Goal: Transaction & Acquisition: Purchase product/service

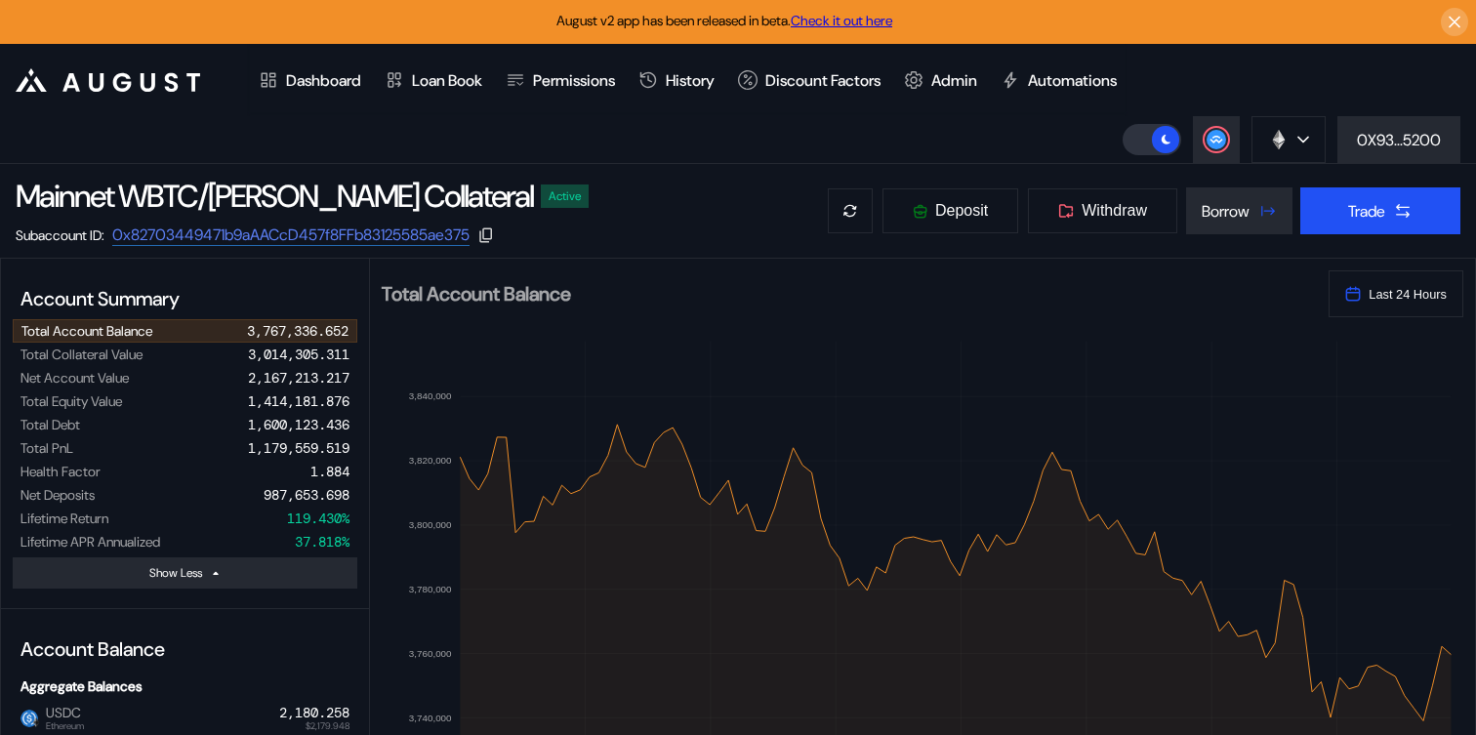
select select "*"
click at [1383, 142] on div "0X93...5200" at bounding box center [1399, 140] width 84 height 20
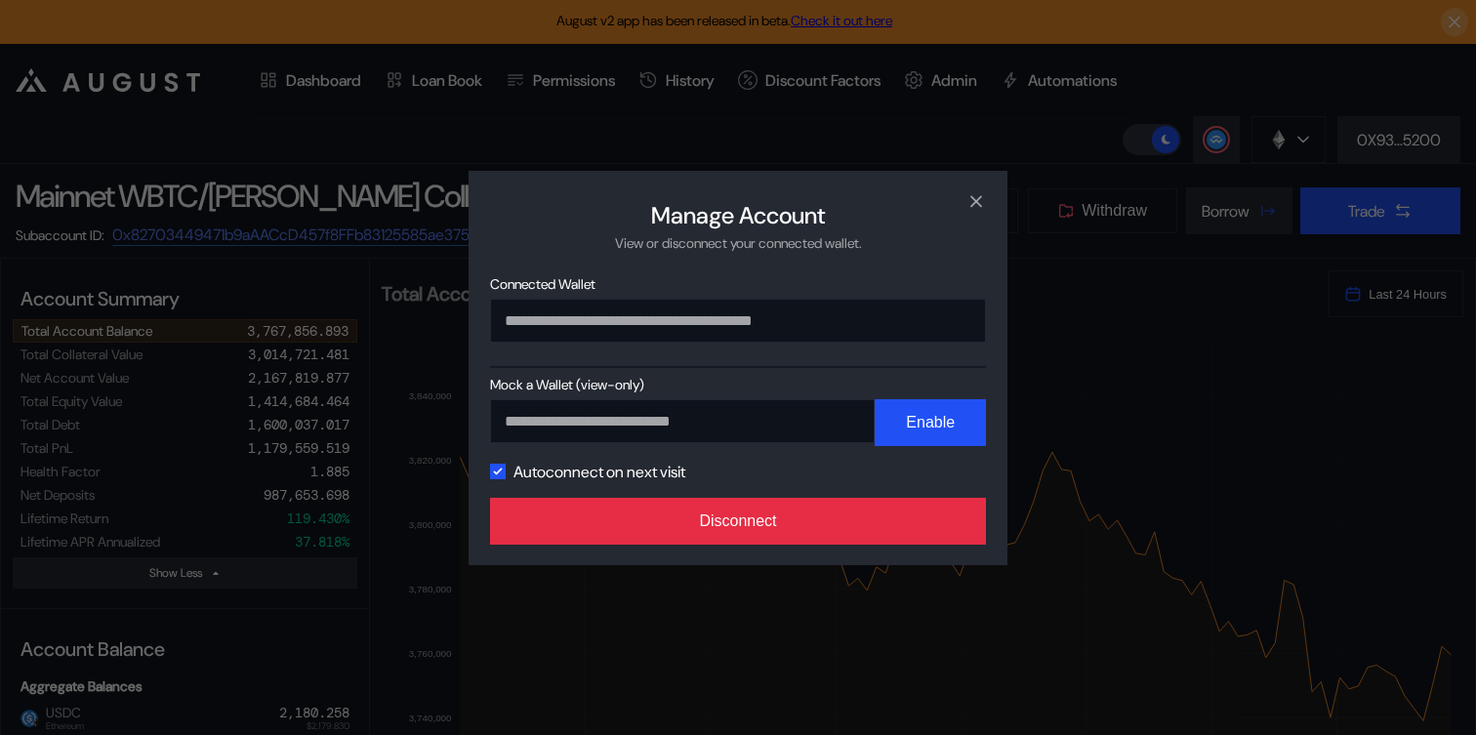
click at [707, 531] on button "Disconnect" at bounding box center [738, 521] width 496 height 47
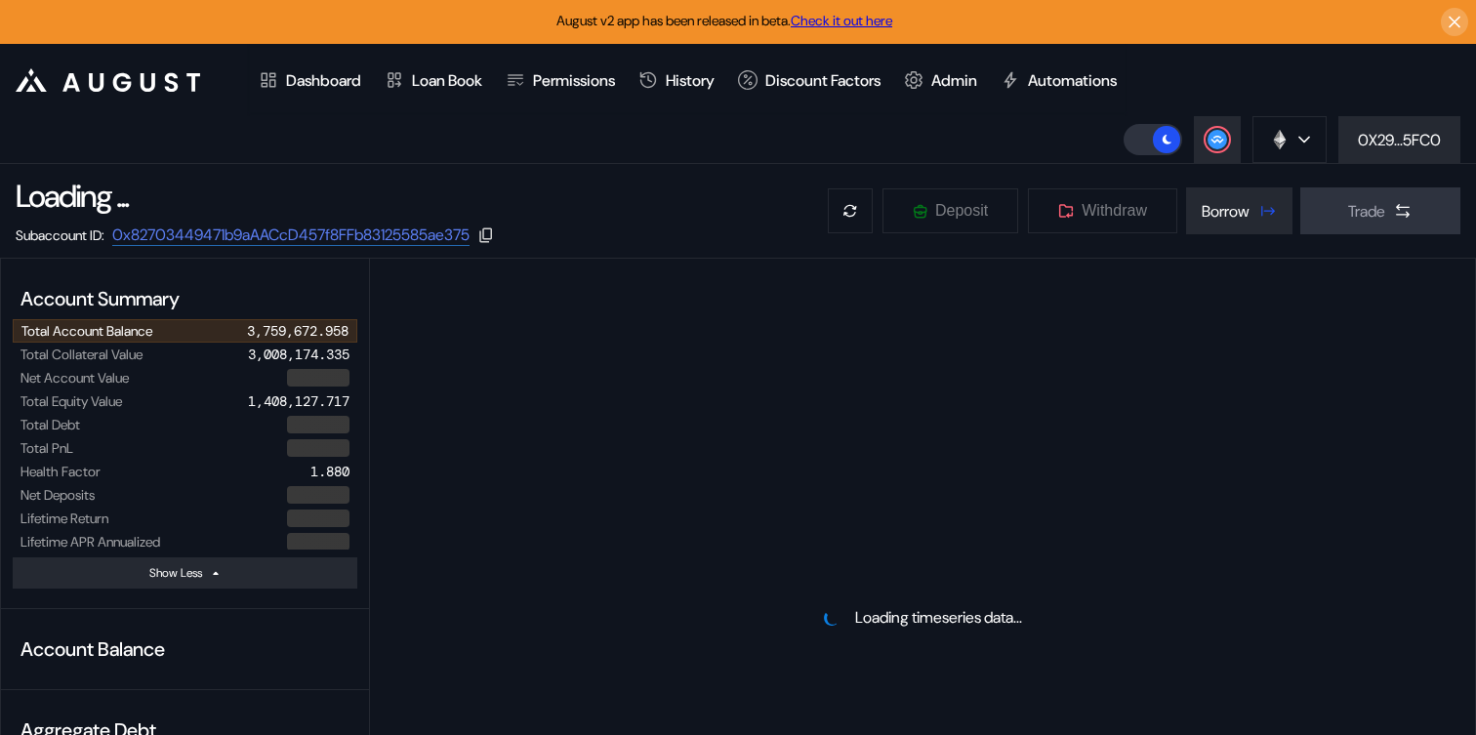
select select "*"
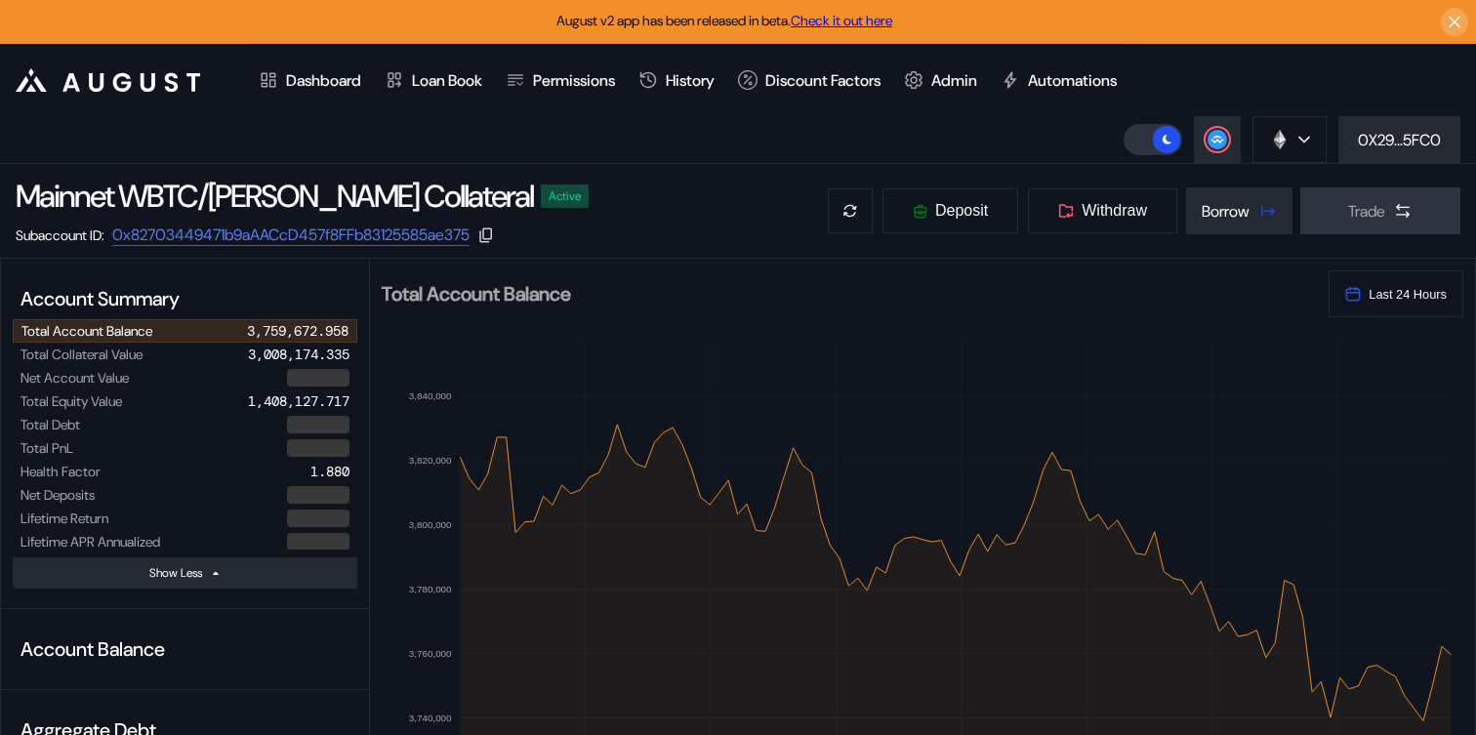
click at [623, 133] on header ".cls-1 { fill: #fff; stroke-width: 0px; } Dashboard Loan Book Permissions Histo…" at bounding box center [738, 104] width 1476 height 120
click at [1432, 123] on button "0X29...5FC0" at bounding box center [1399, 139] width 122 height 47
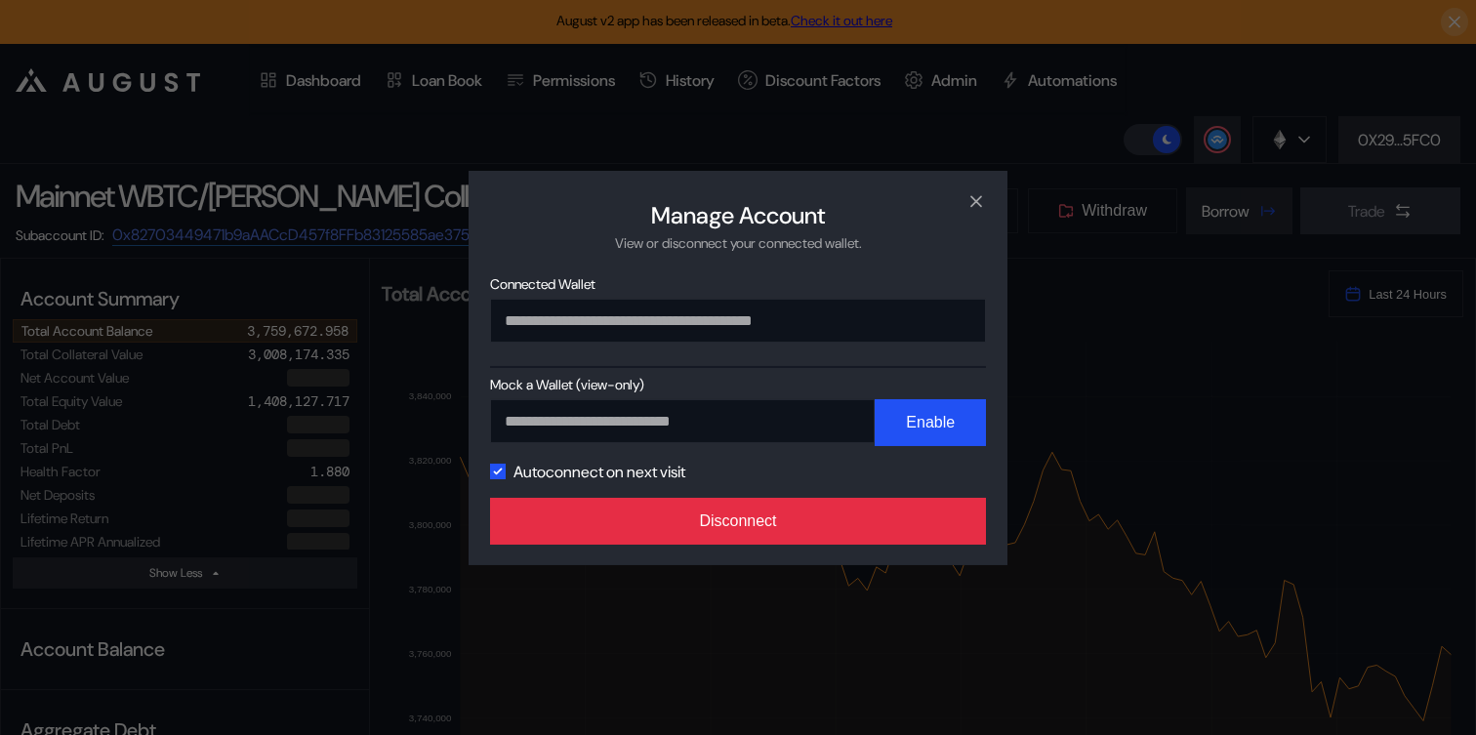
click at [860, 532] on button "Disconnect" at bounding box center [738, 521] width 496 height 47
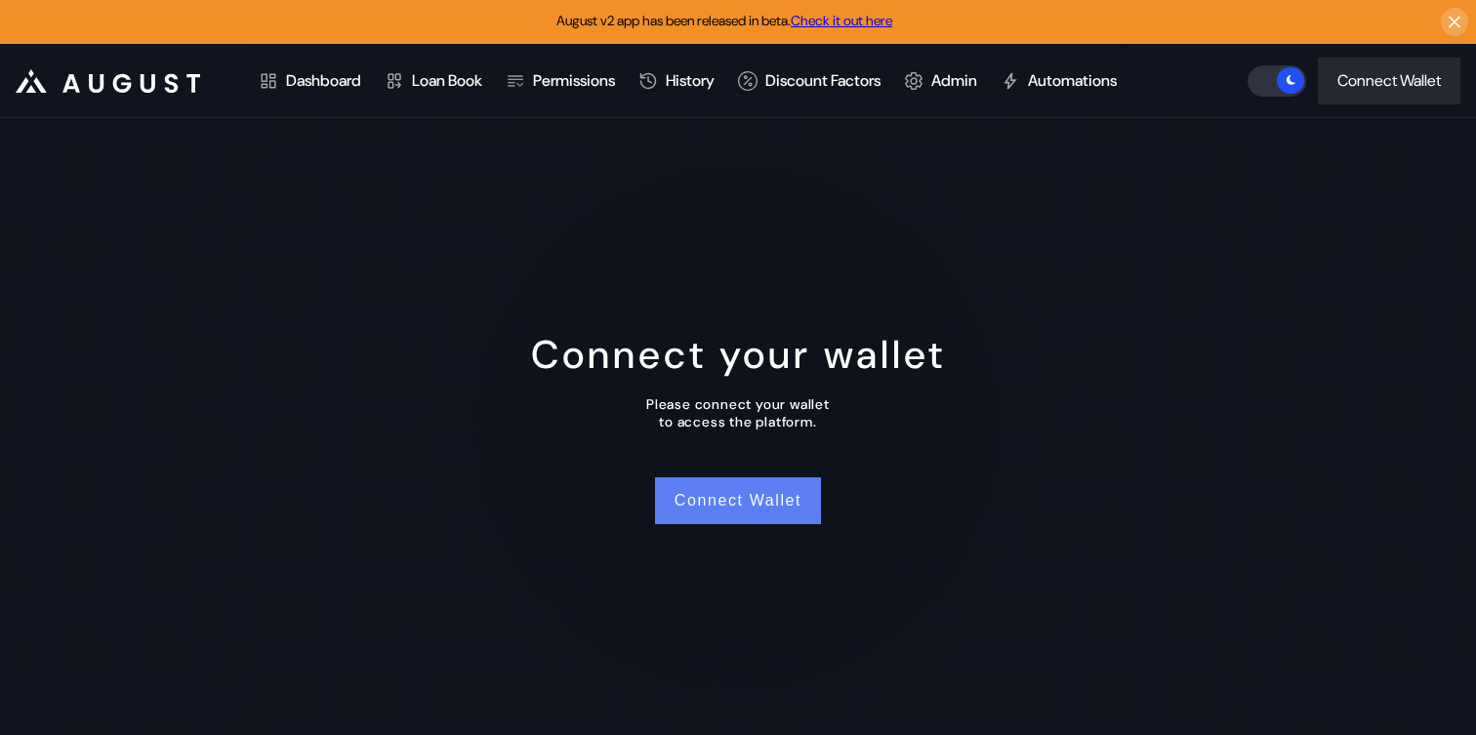
click at [750, 505] on button "Connect Wallet" at bounding box center [738, 500] width 166 height 47
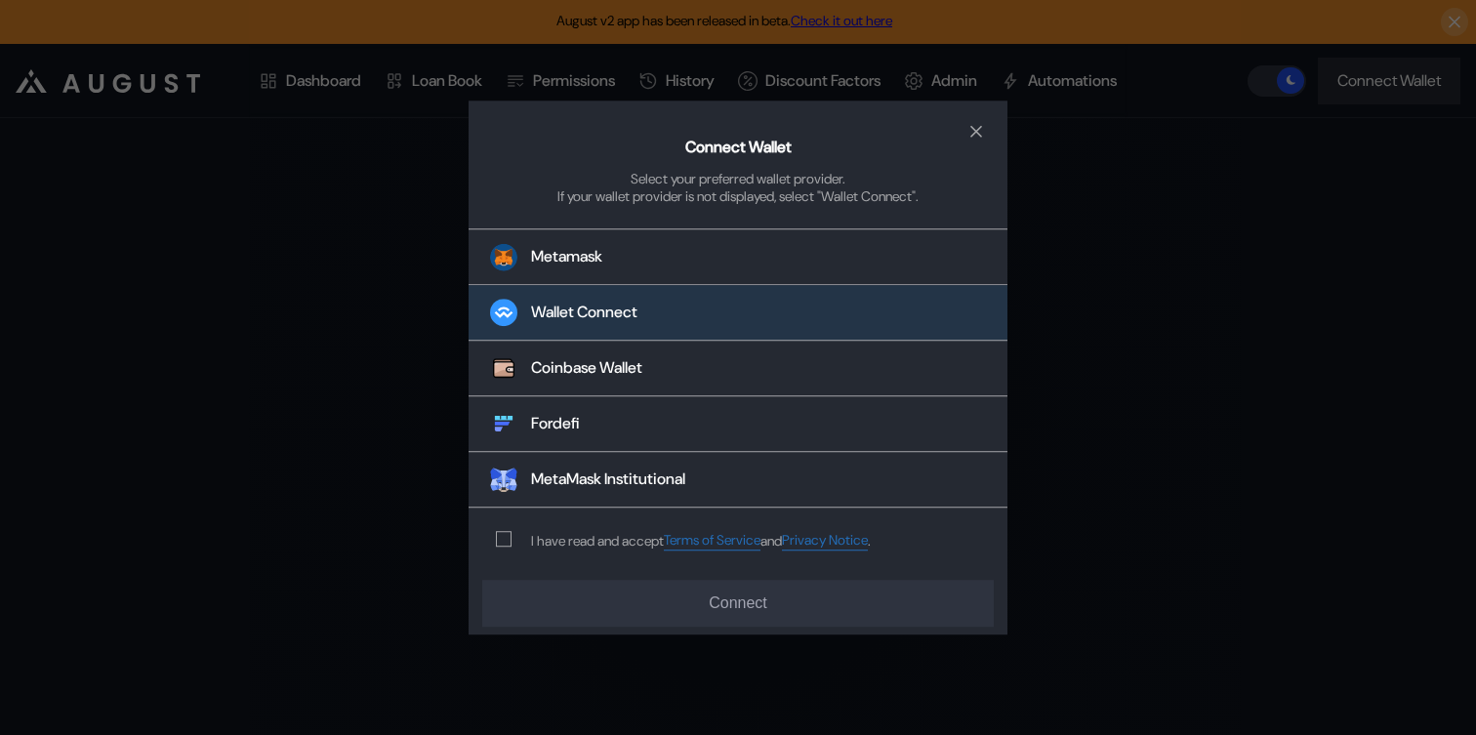
click at [630, 314] on div "Wallet Connect" at bounding box center [584, 313] width 106 height 20
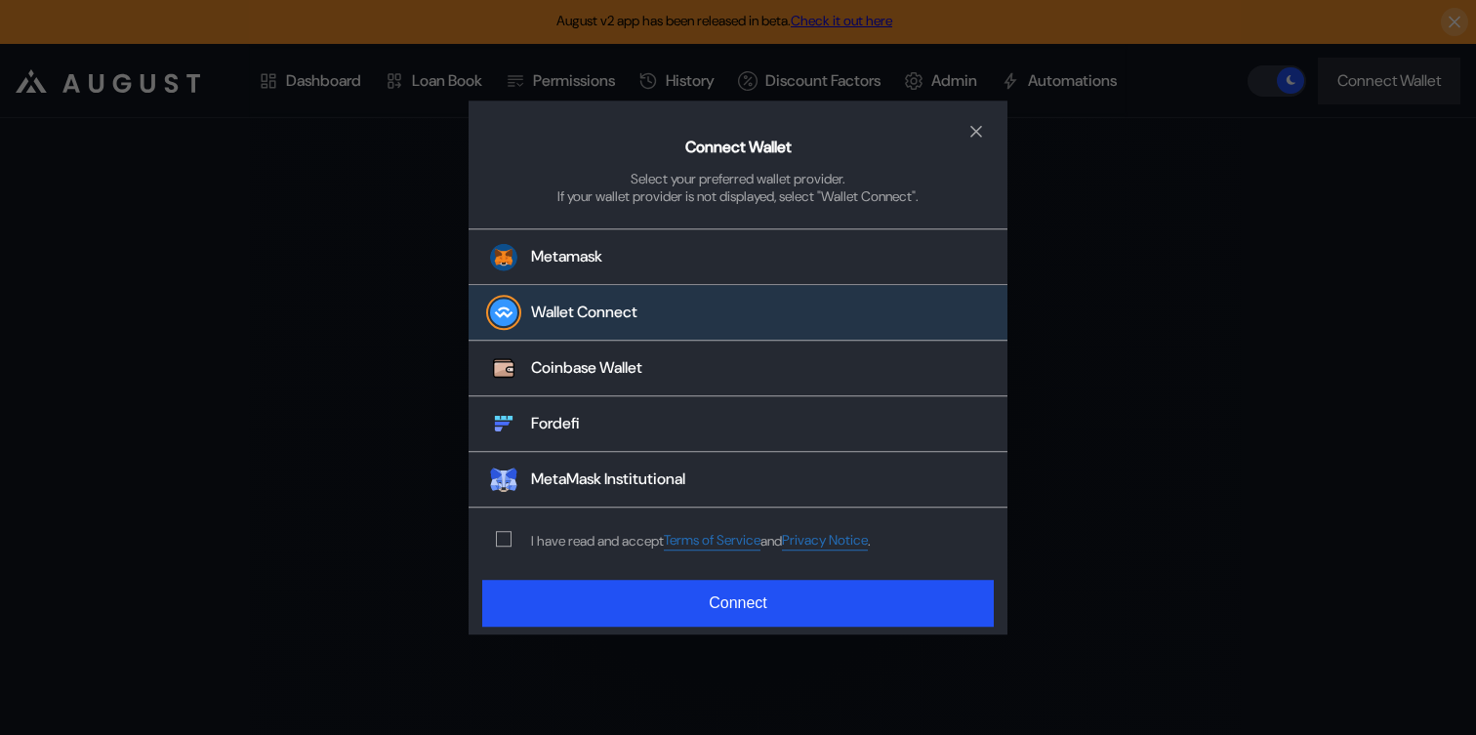
click at [512, 539] on div "modal" at bounding box center [507, 540] width 23 height 16
click at [500, 542] on span "modal" at bounding box center [504, 540] width 14 height 14
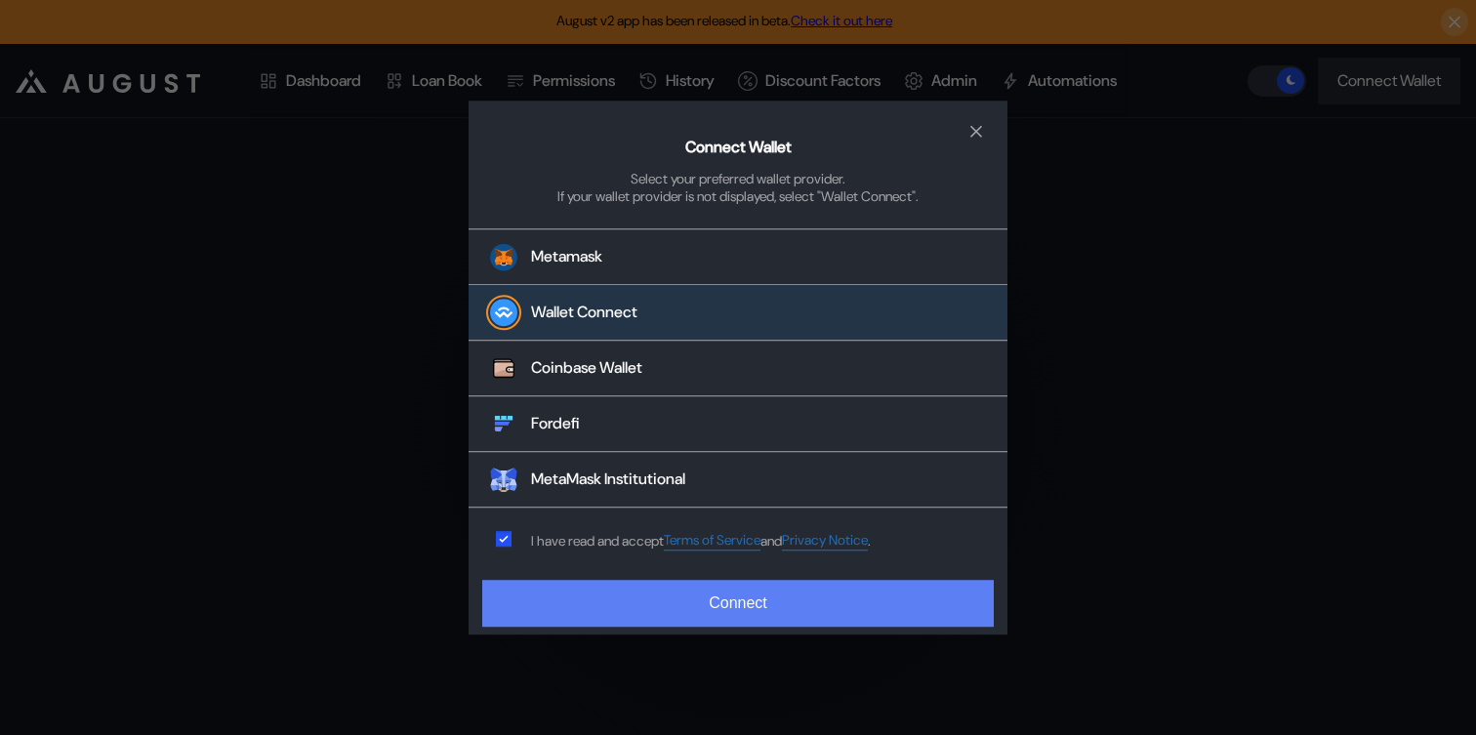
click at [599, 615] on button "Connect" at bounding box center [737, 603] width 511 height 47
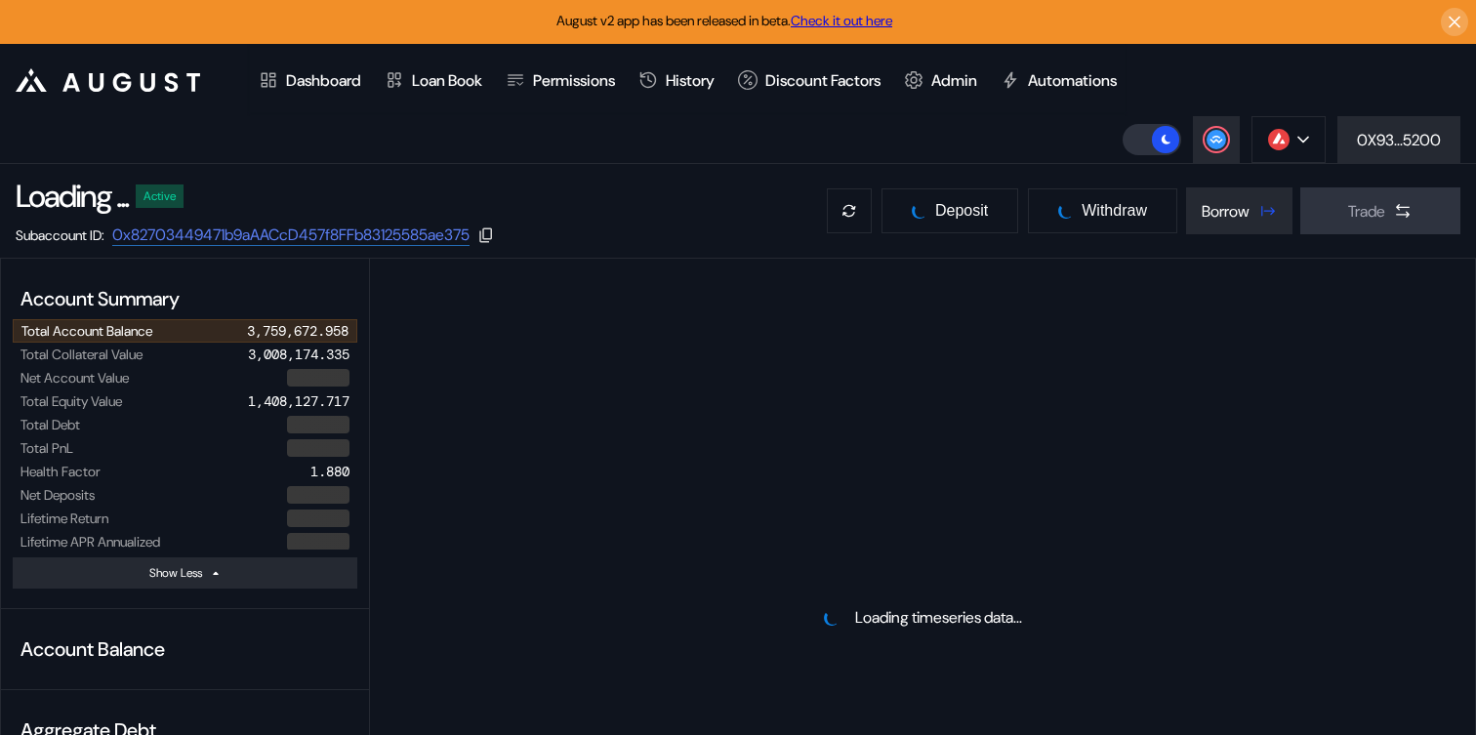
select select "*"
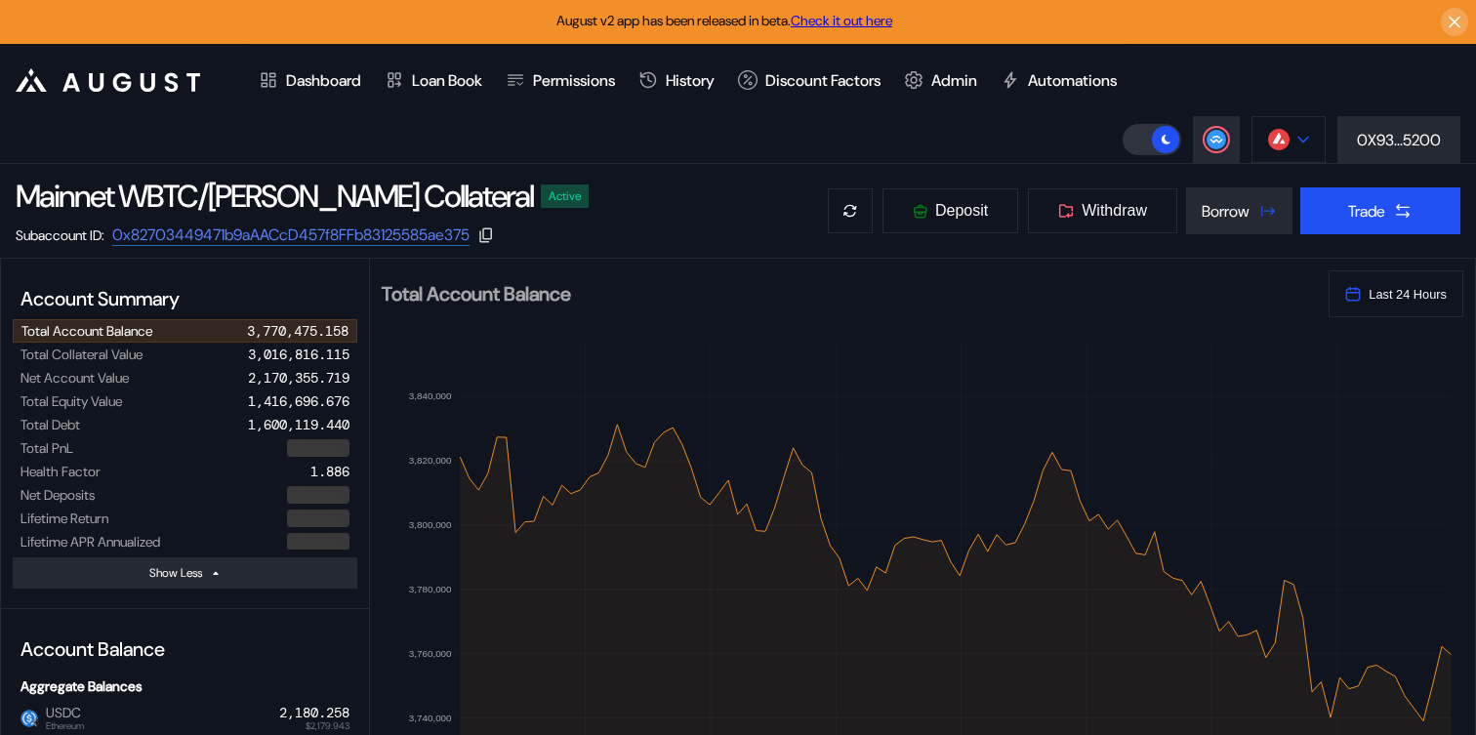
click at [1302, 138] on icon at bounding box center [1303, 140] width 12 height 8
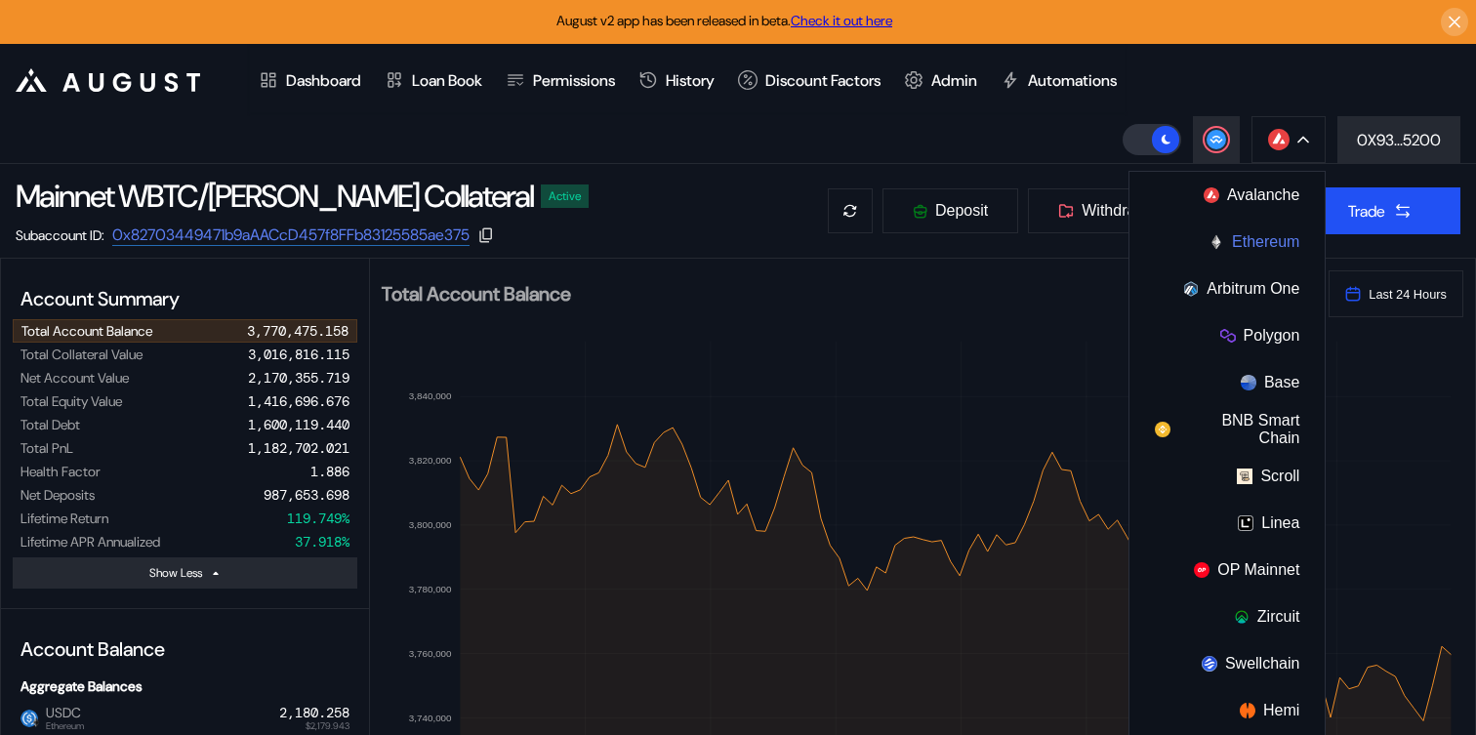
click at [1245, 233] on button "Ethereum" at bounding box center [1226, 242] width 195 height 47
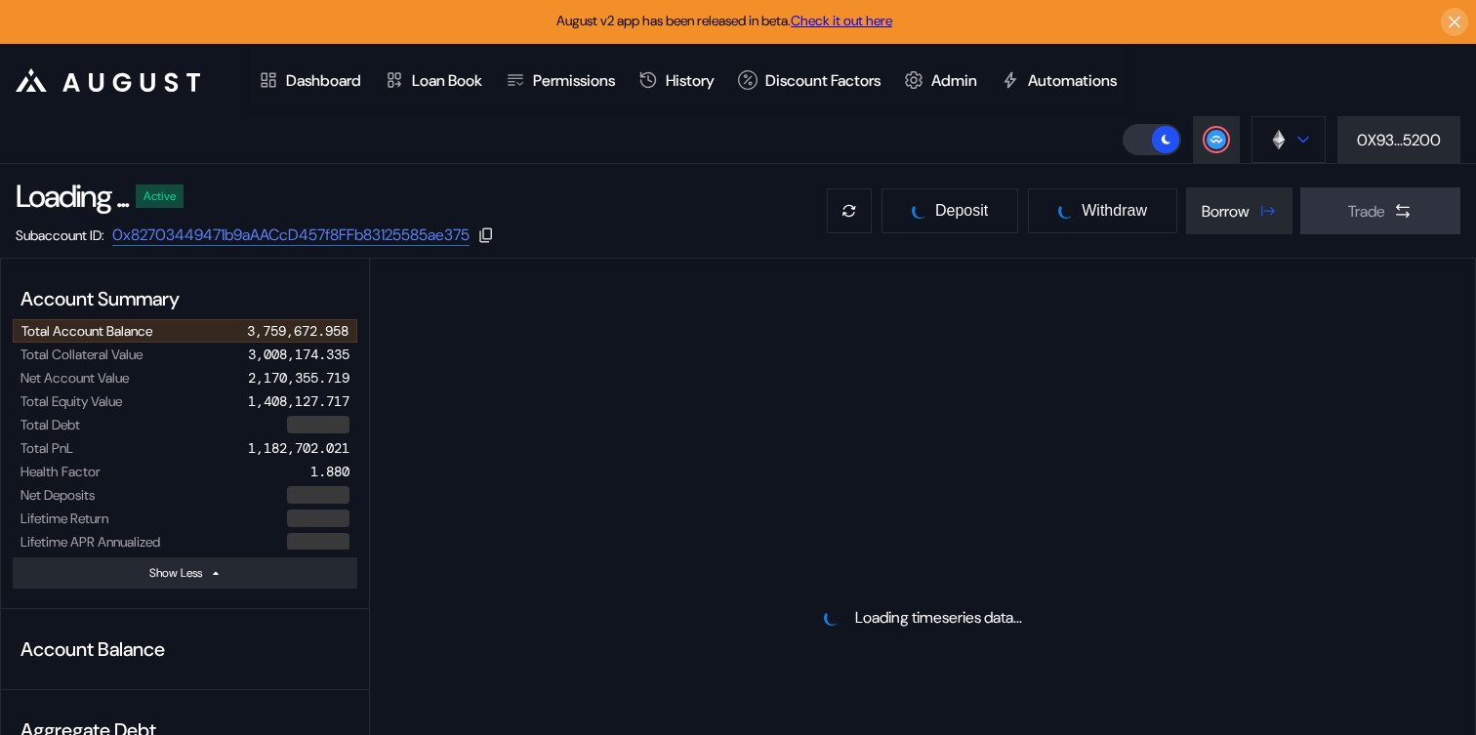
select select "*"
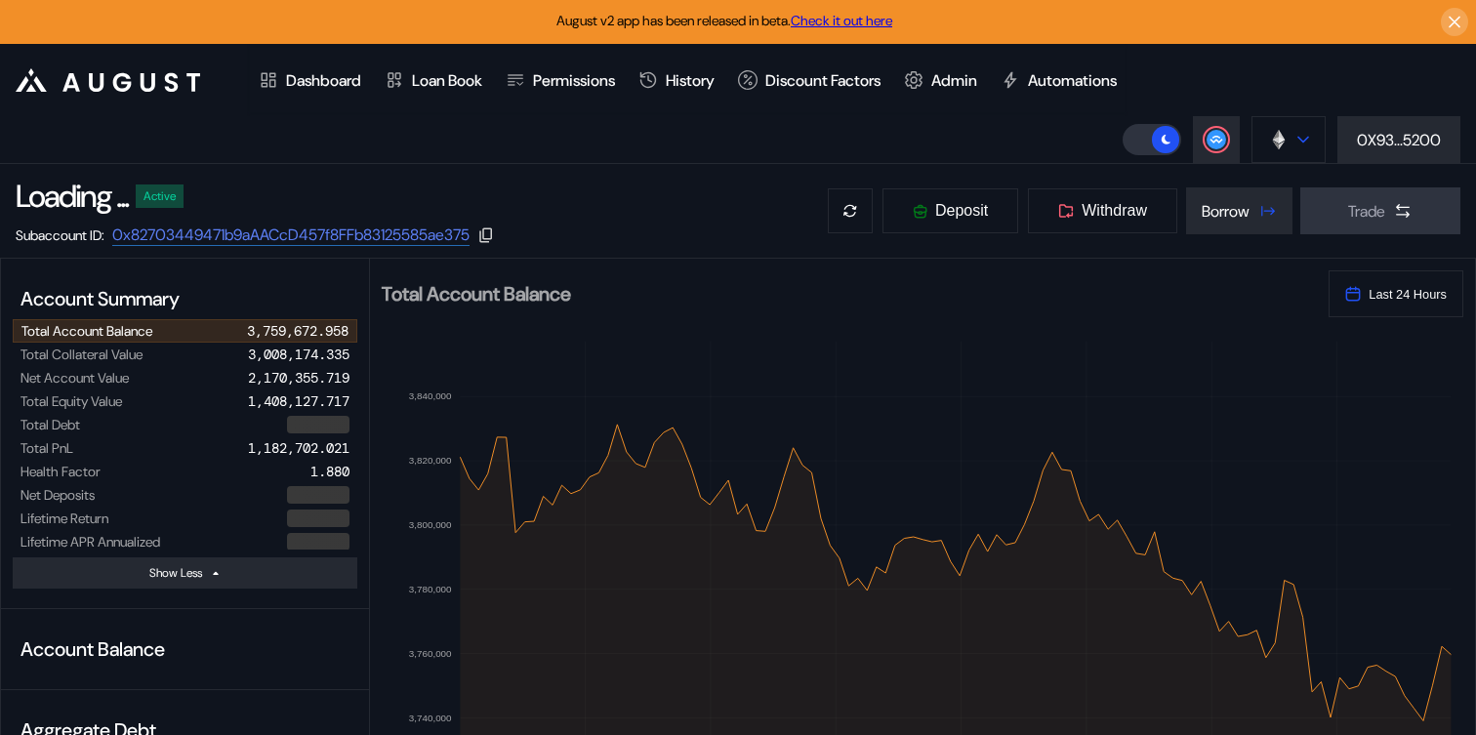
click at [1287, 137] on button at bounding box center [1288, 139] width 74 height 47
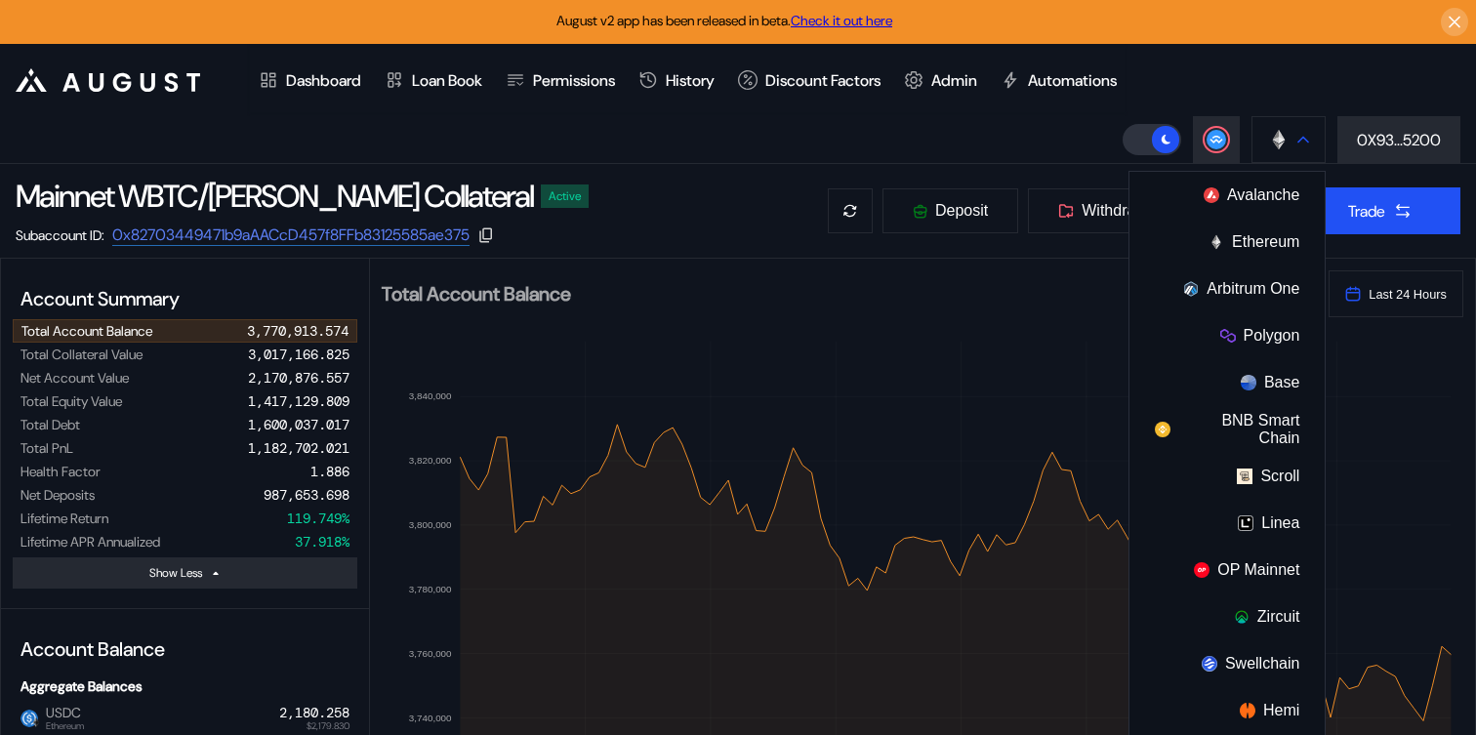
click at [1279, 149] on img at bounding box center [1278, 139] width 21 height 21
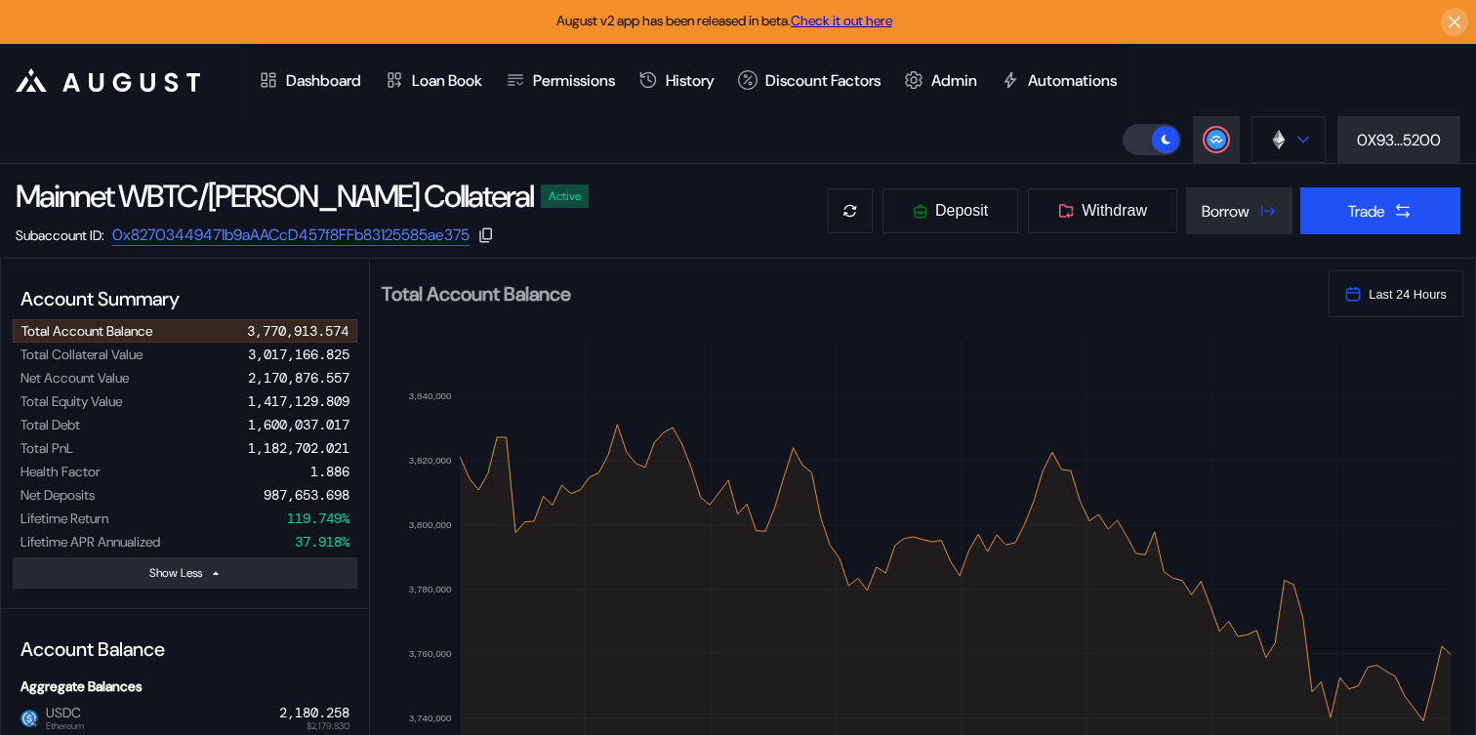
click at [1279, 149] on img at bounding box center [1278, 139] width 21 height 21
click at [1010, 117] on header ".cls-1 { fill: #fff; stroke-width: 0px; } Dashboard Loan Book Permissions Histo…" at bounding box center [738, 104] width 1476 height 120
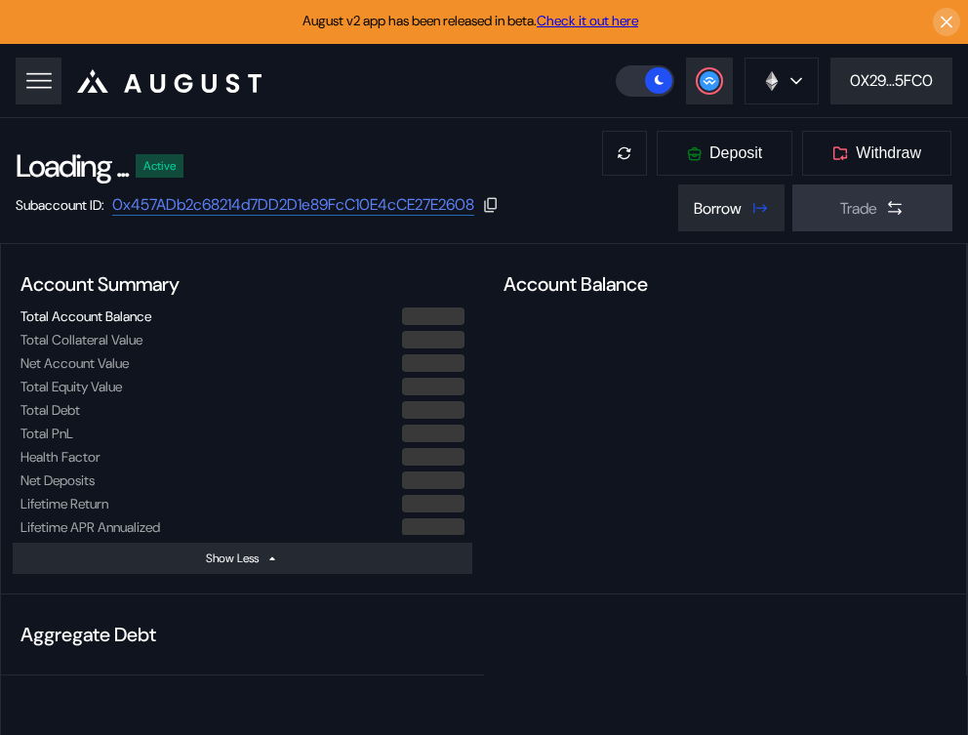
select select "*"
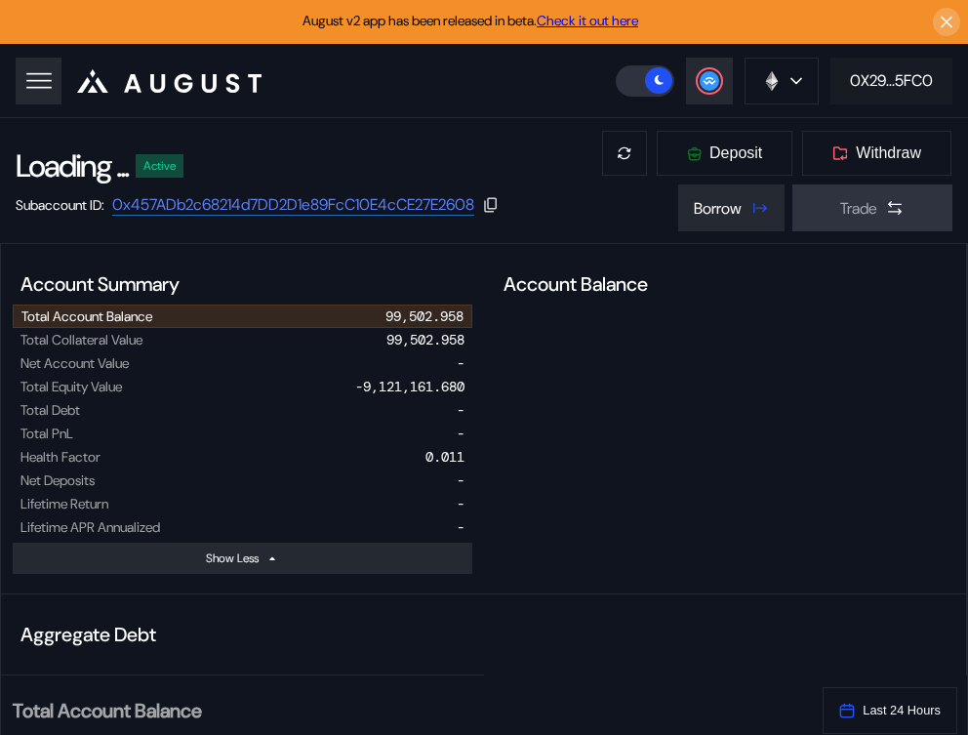
click at [905, 74] on div "0X29...5FC0" at bounding box center [891, 80] width 83 height 20
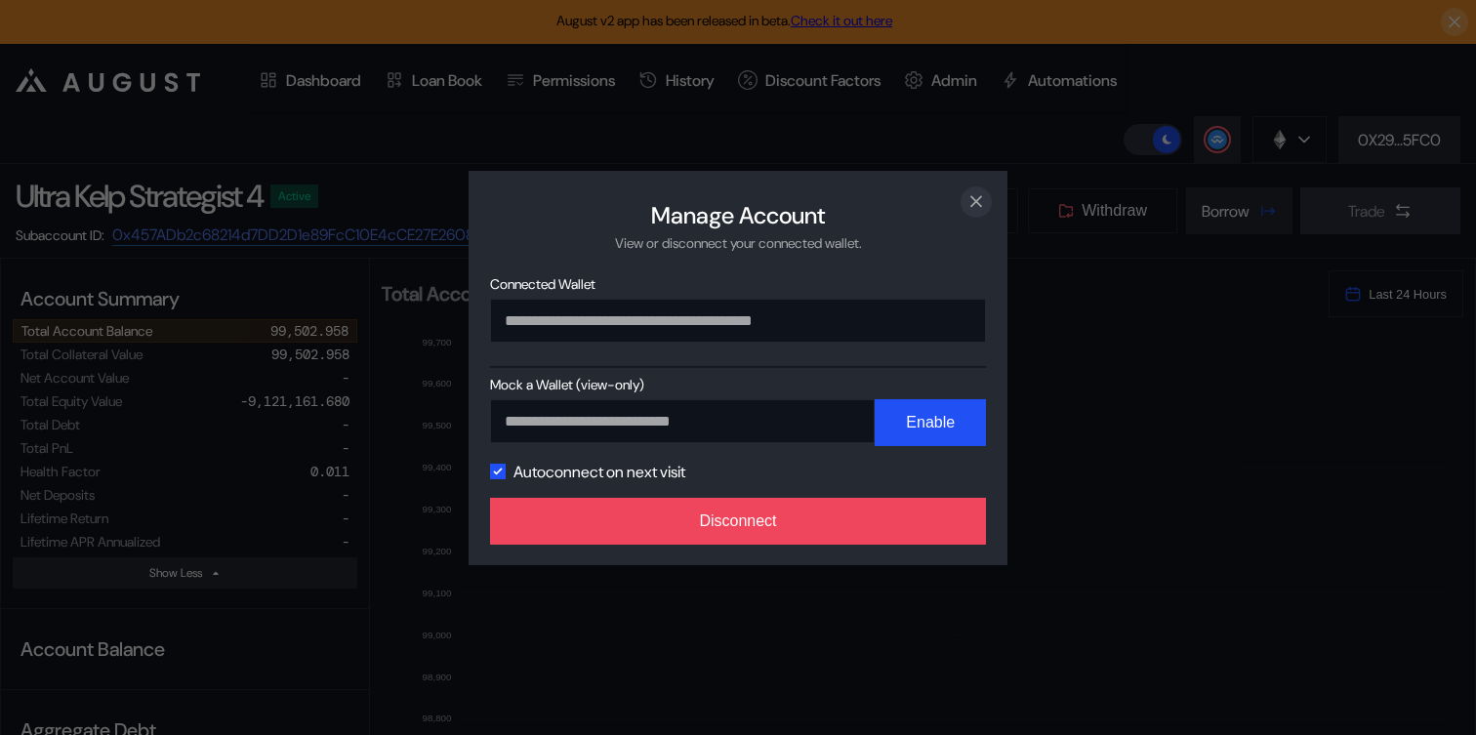
click at [973, 198] on icon "close modal" at bounding box center [976, 201] width 20 height 20
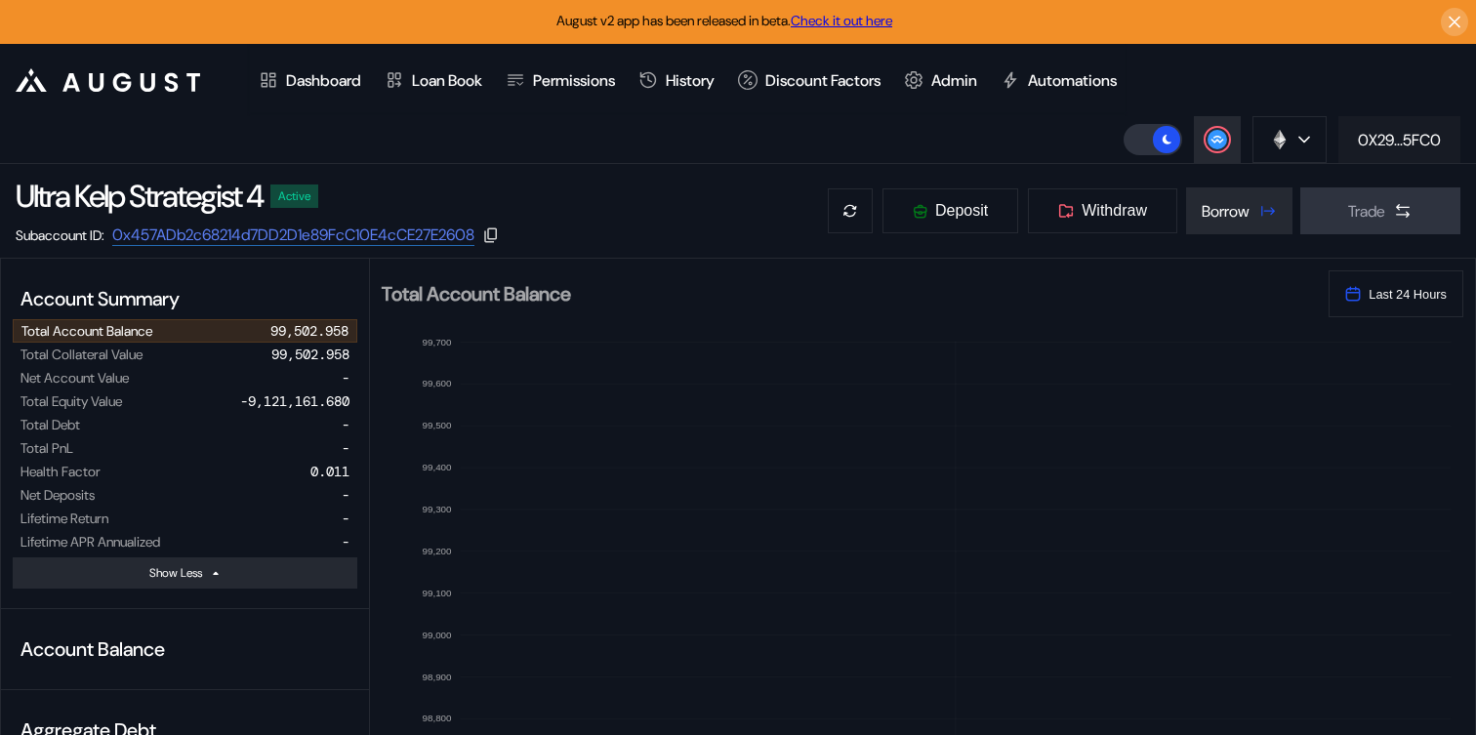
click at [1402, 141] on div "0X29...5FC0" at bounding box center [1399, 140] width 83 height 20
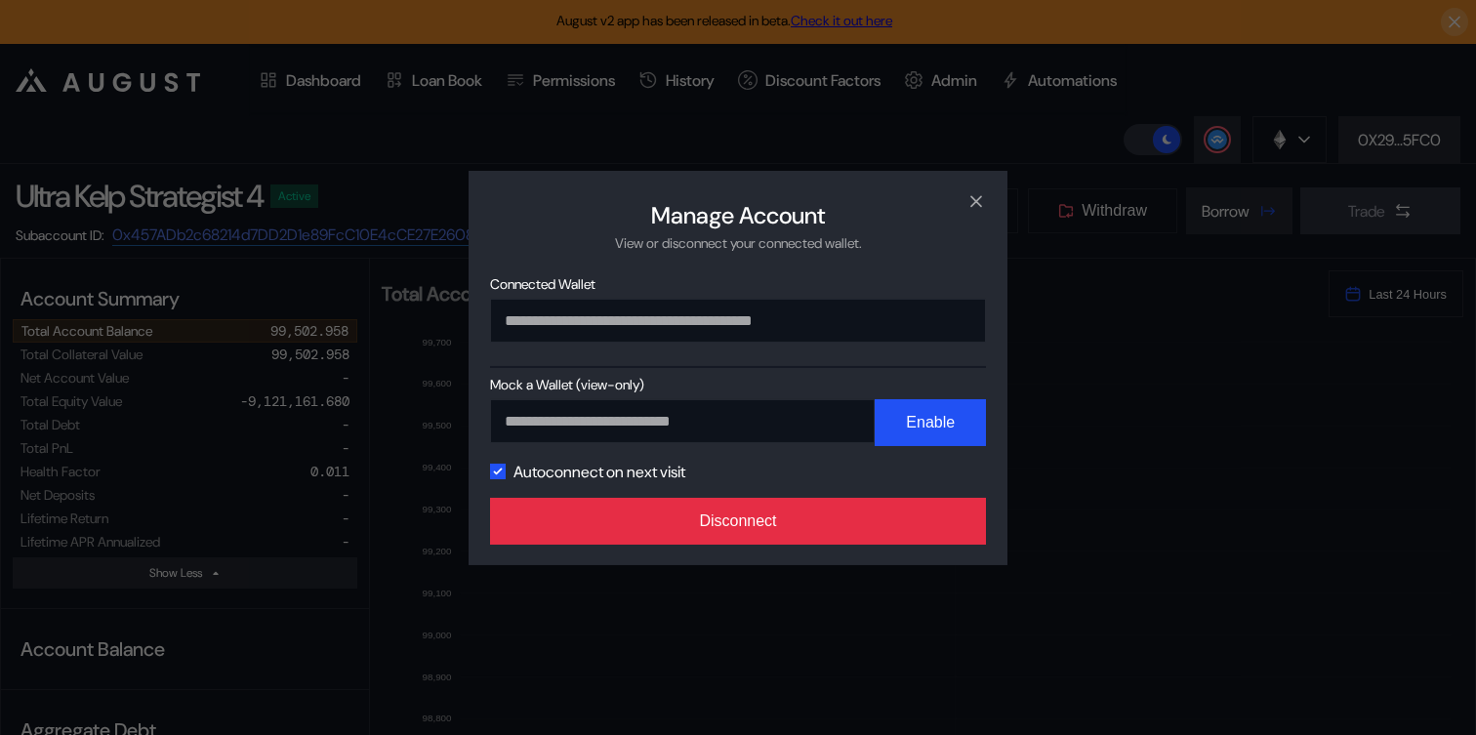
click at [661, 519] on button "Disconnect" at bounding box center [738, 521] width 496 height 47
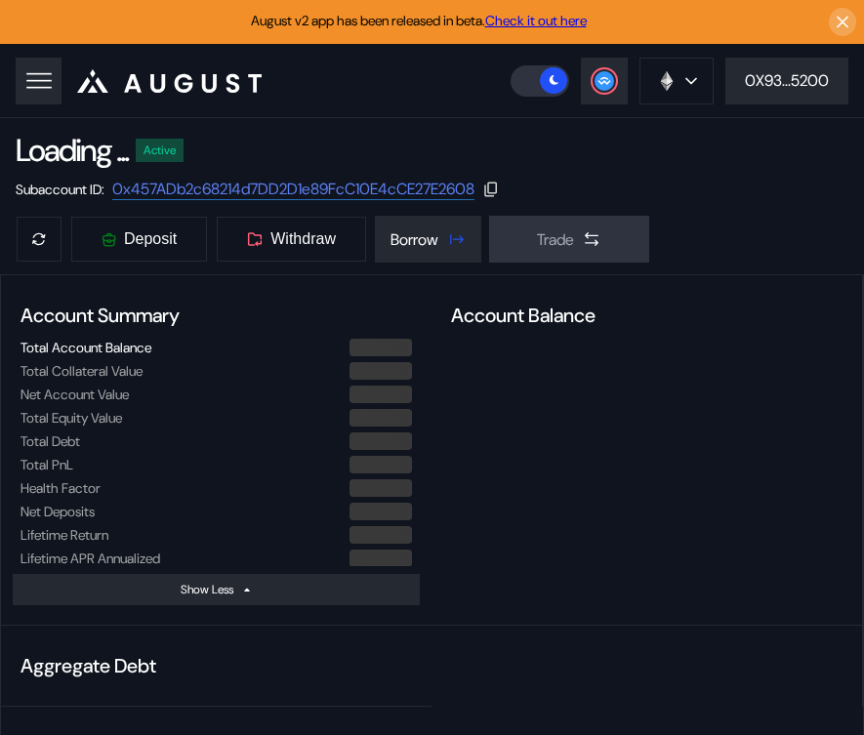
select select "*"
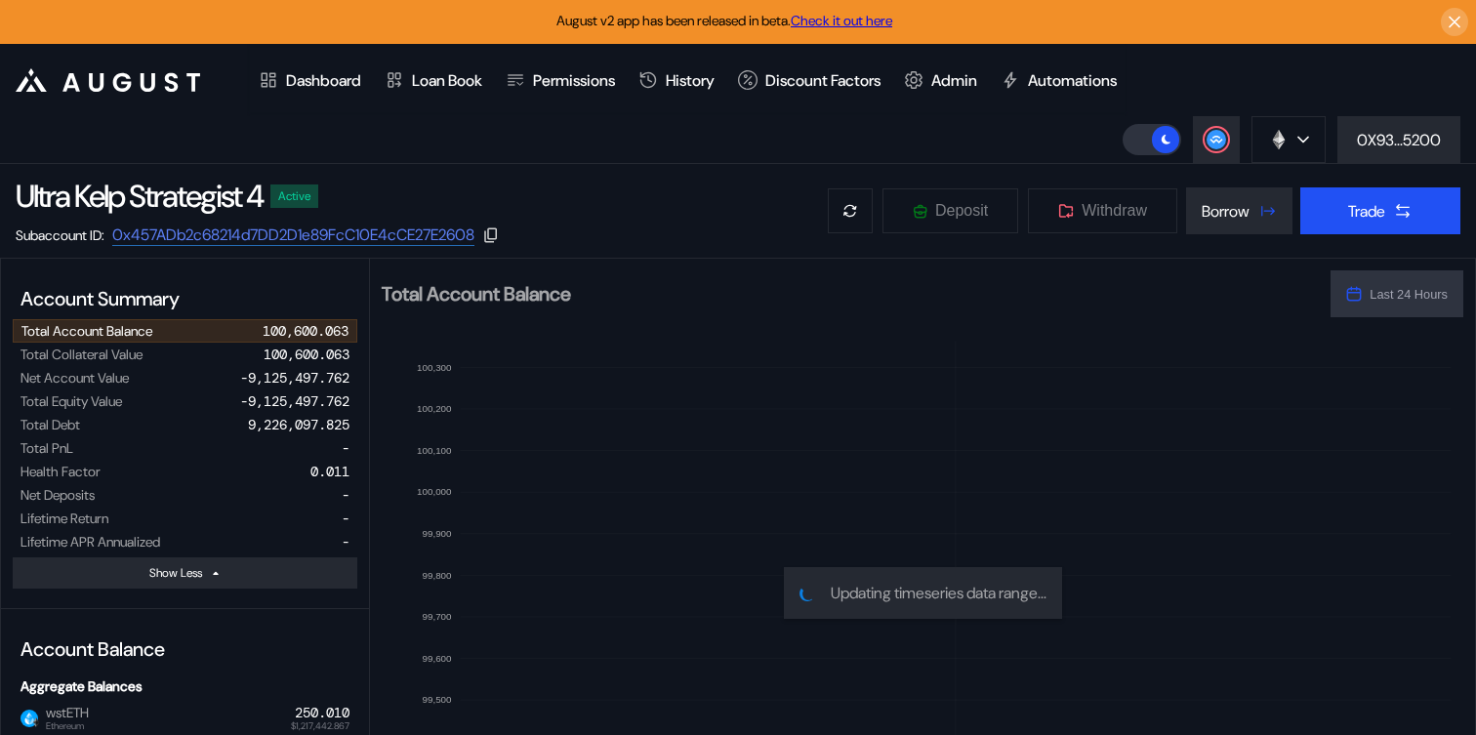
click at [650, 165] on div "Ultra Kelp Strategist 4 Active Subaccount ID: 0x457ADb2c68214d7DD2D1e89FcC10E4c…" at bounding box center [738, 211] width 1476 height 94
click at [1218, 212] on div "Borrow" at bounding box center [1225, 211] width 48 height 20
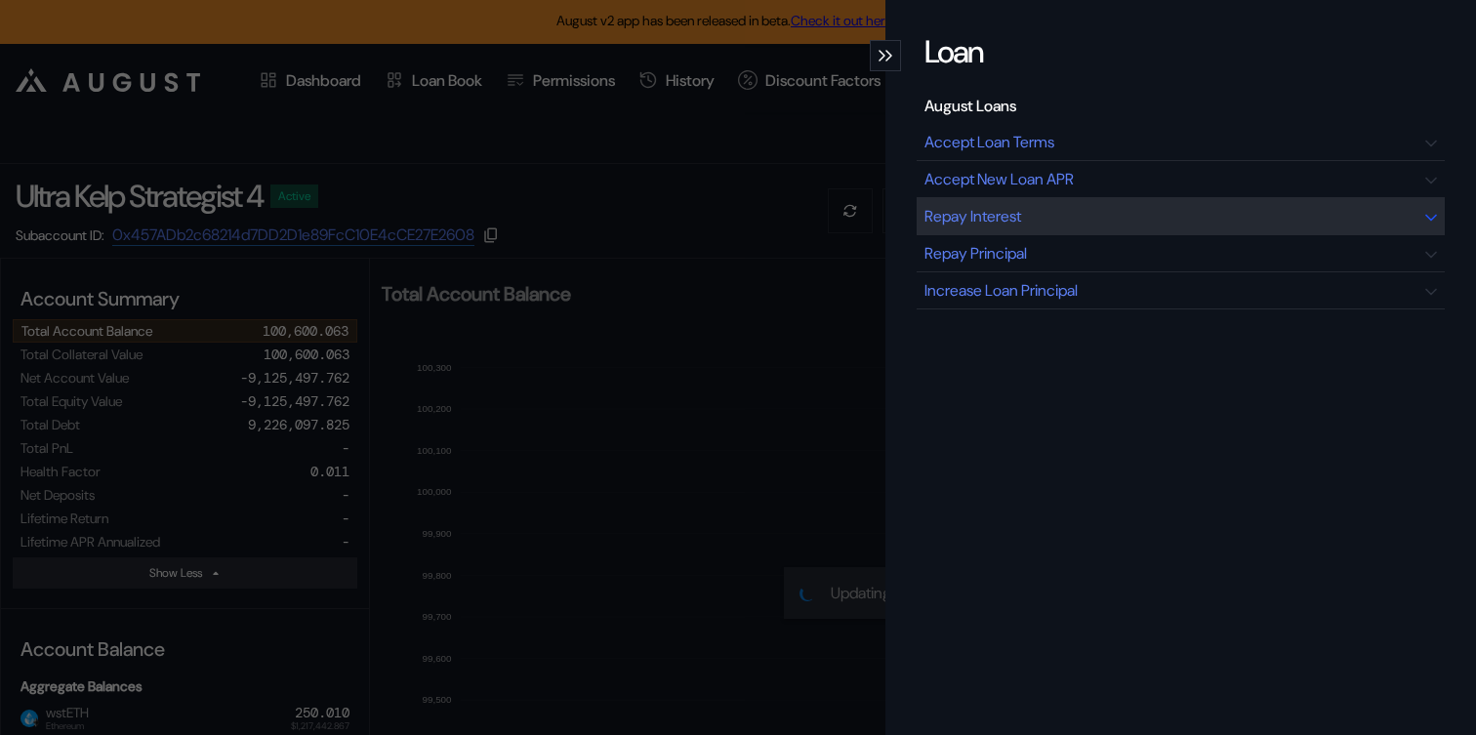
click at [1075, 228] on div "Repay Interest" at bounding box center [1180, 216] width 528 height 37
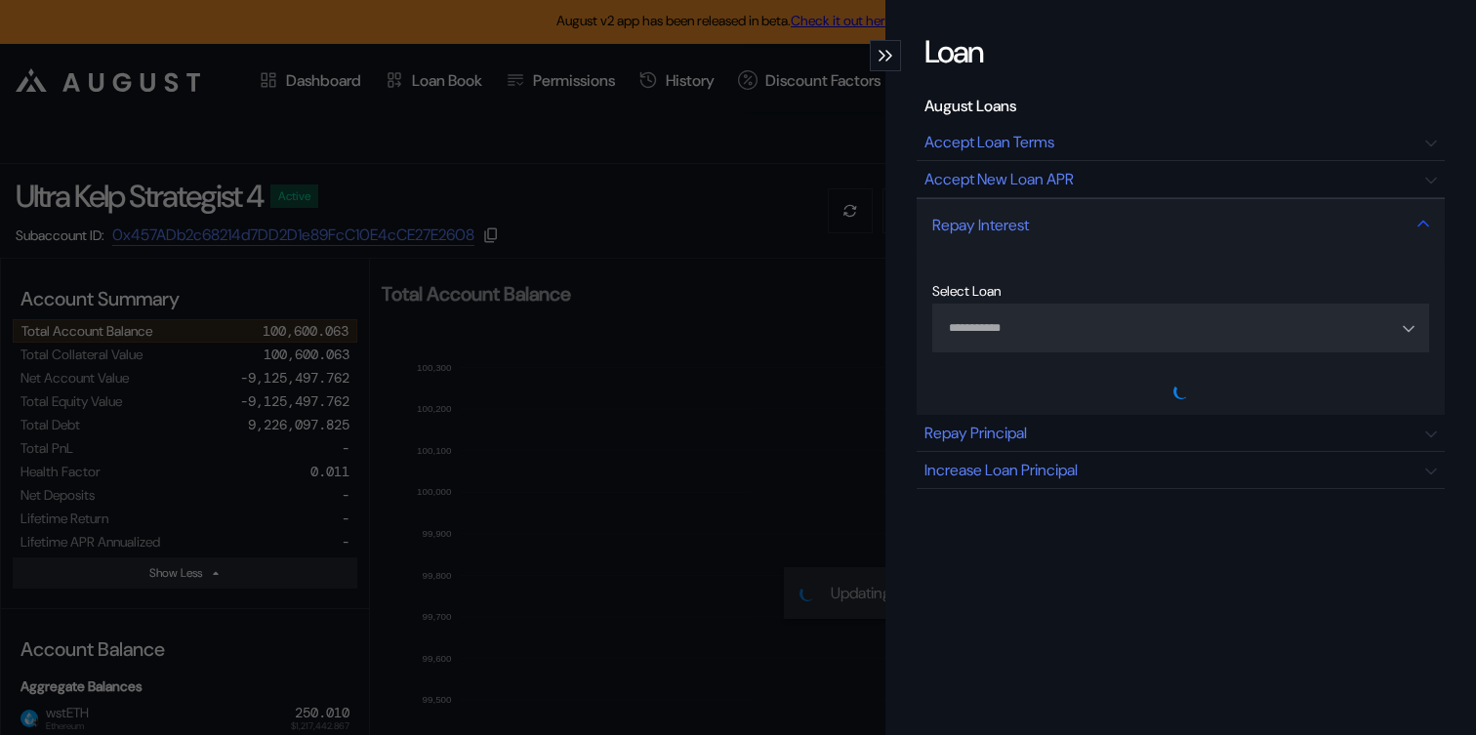
click at [1044, 227] on div "Repay Interest" at bounding box center [1180, 224] width 528 height 53
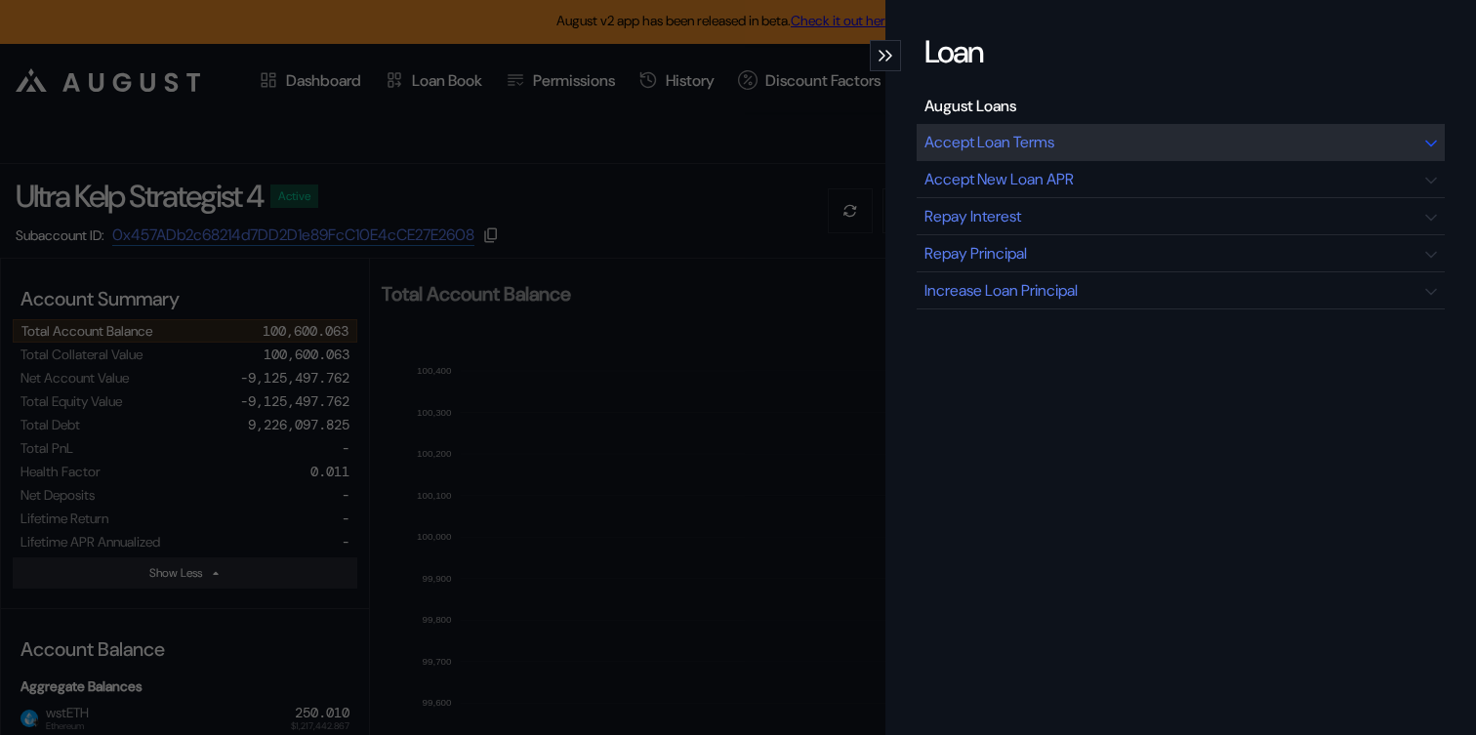
click at [1040, 152] on div "Accept Loan Terms" at bounding box center [1180, 142] width 528 height 37
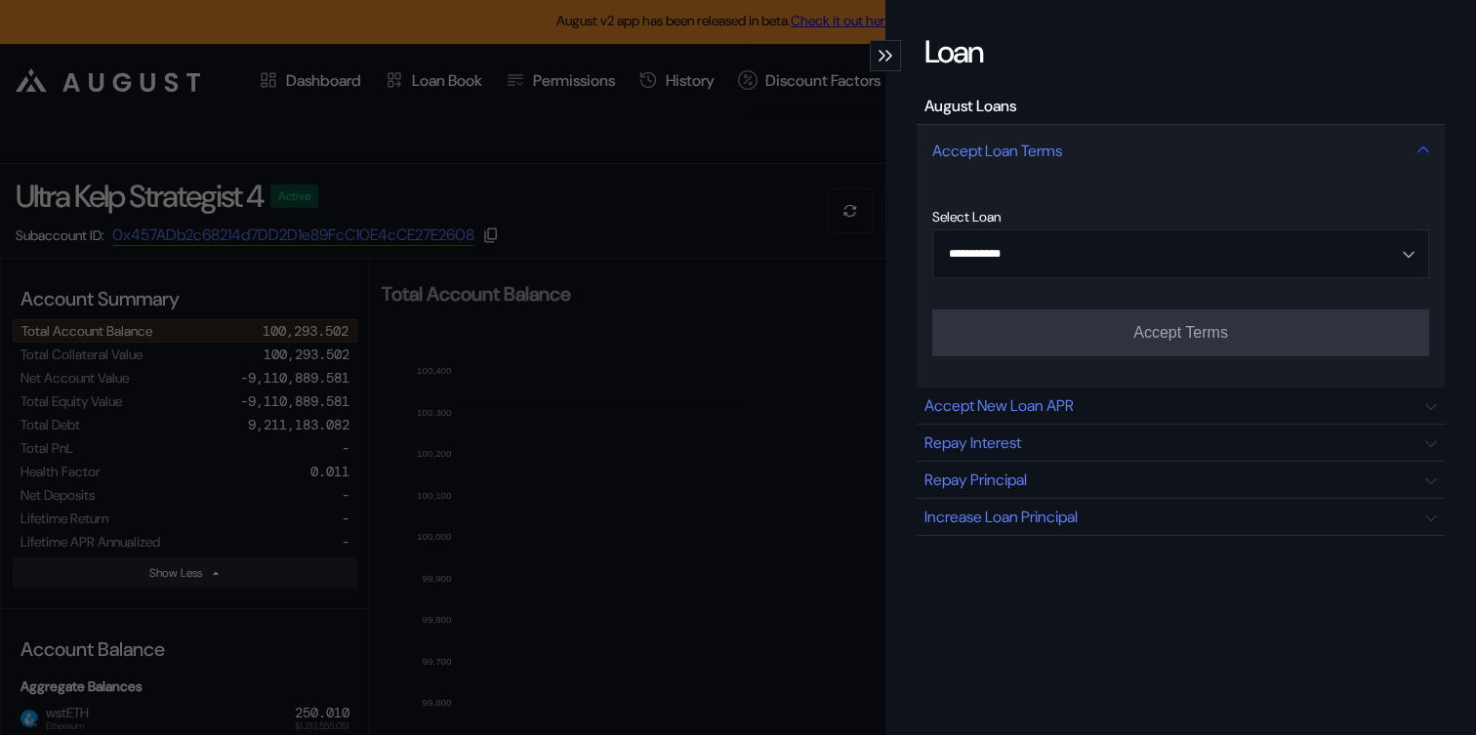
click at [977, 153] on div "Accept Loan Terms" at bounding box center [997, 151] width 130 height 20
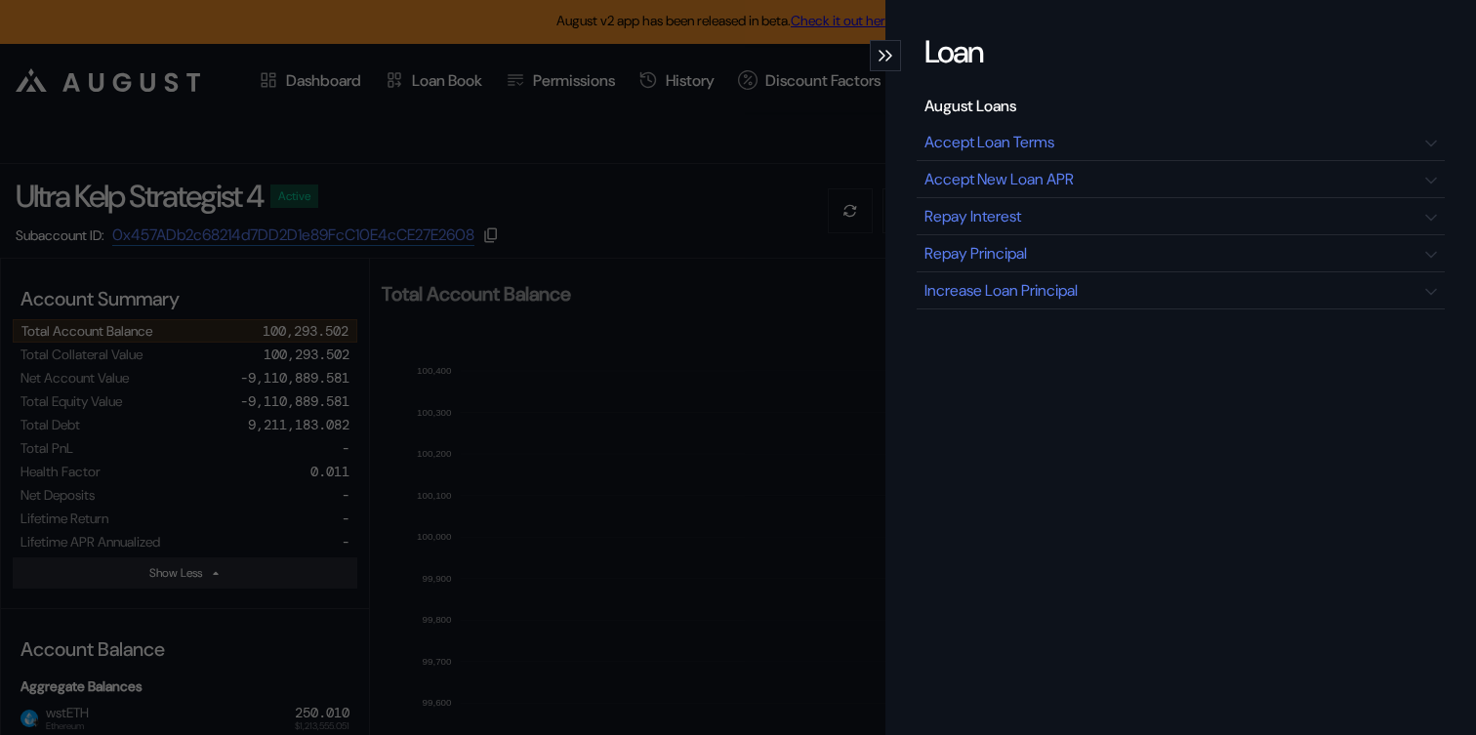
click at [893, 56] on div "modal" at bounding box center [885, 55] width 31 height 31
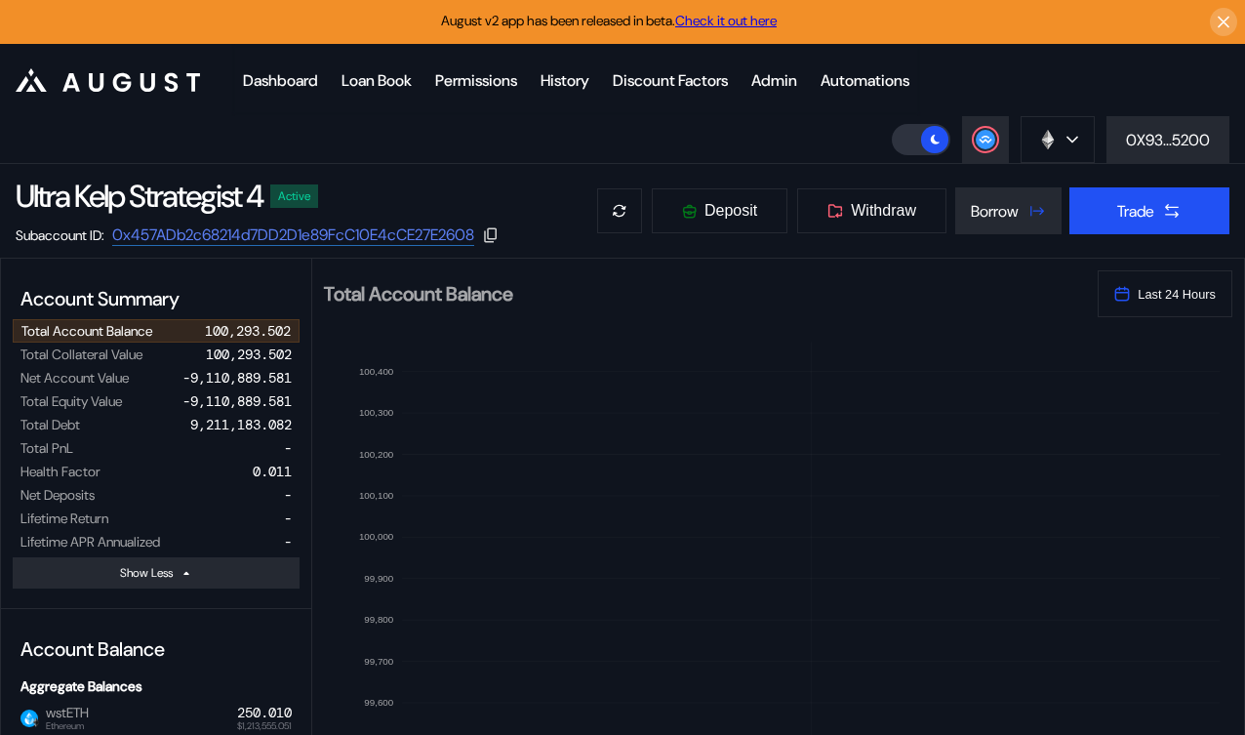
drag, startPoint x: 21, startPoint y: 199, endPoint x: 325, endPoint y: 202, distance: 303.5
click at [325, 202] on div "Ultra Kelp Strategist 4 Active" at bounding box center [258, 196] width 484 height 41
click at [425, 181] on div "Ultra Kelp Strategist 4 Active" at bounding box center [258, 196] width 484 height 41
click at [1012, 216] on div "Borrow" at bounding box center [995, 211] width 48 height 20
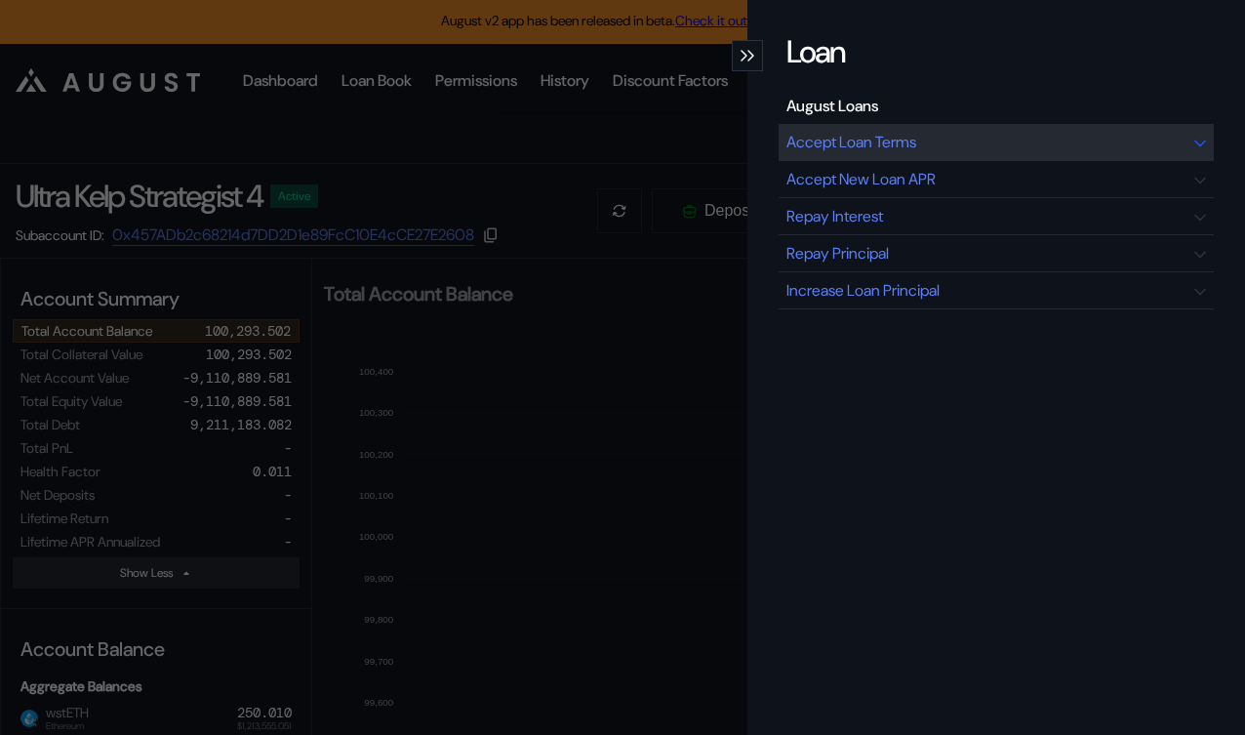
click at [936, 141] on div "Accept Loan Terms" at bounding box center [996, 142] width 435 height 37
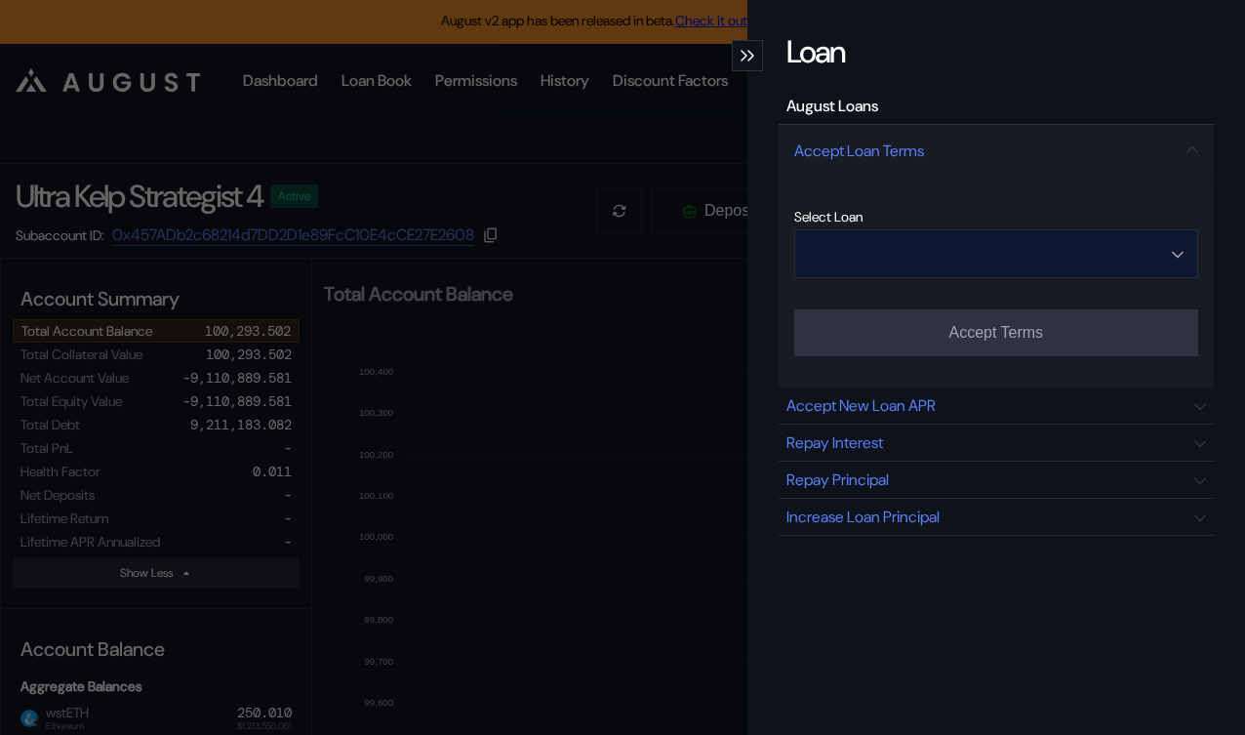
click at [1036, 261] on input "Open menu" at bounding box center [985, 253] width 353 height 47
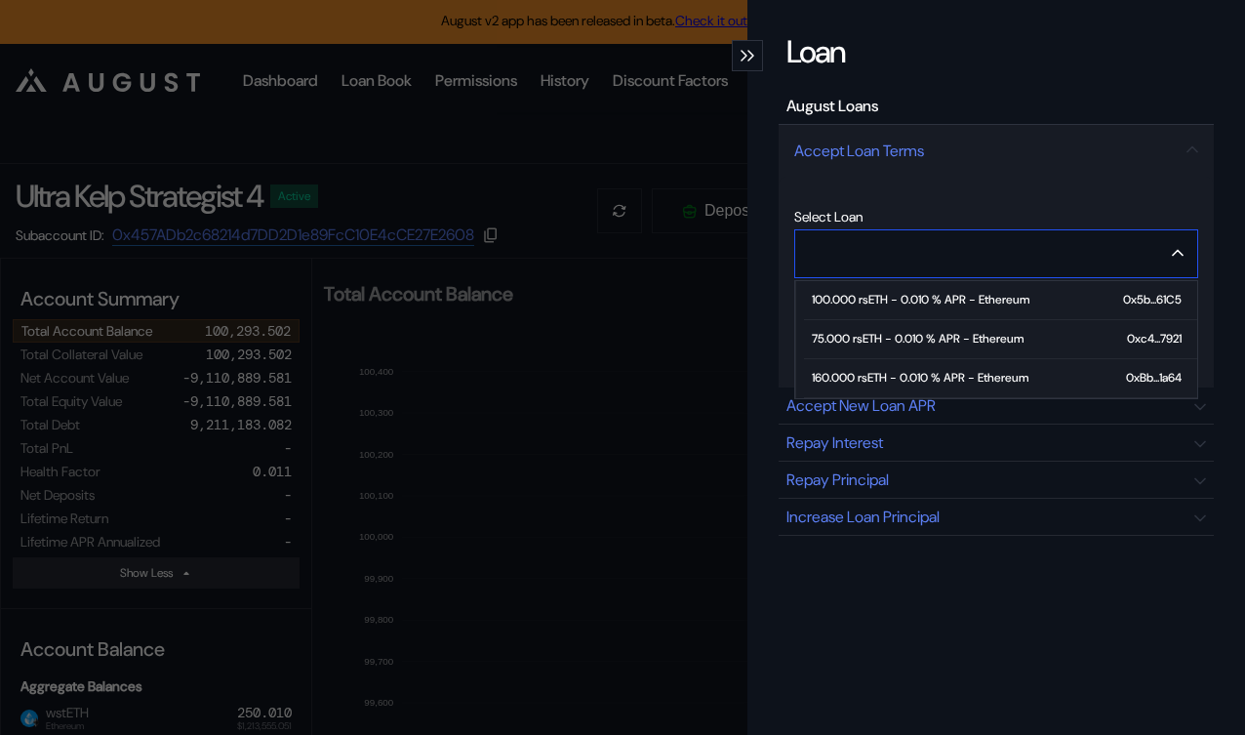
click at [907, 378] on div "160.000 rsETH - 0.010 % APR - Ethereum" at bounding box center [920, 378] width 217 height 14
type input "**********"
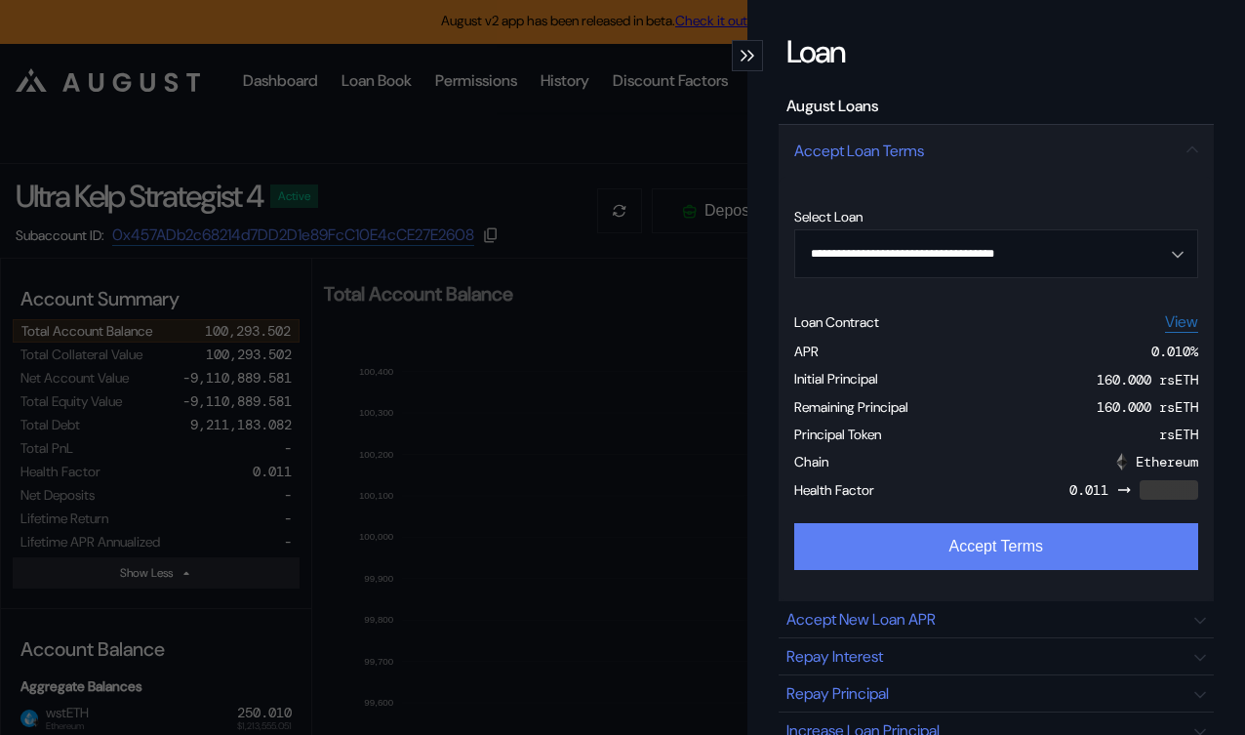
click at [897, 549] on button "Accept Terms" at bounding box center [996, 546] width 404 height 47
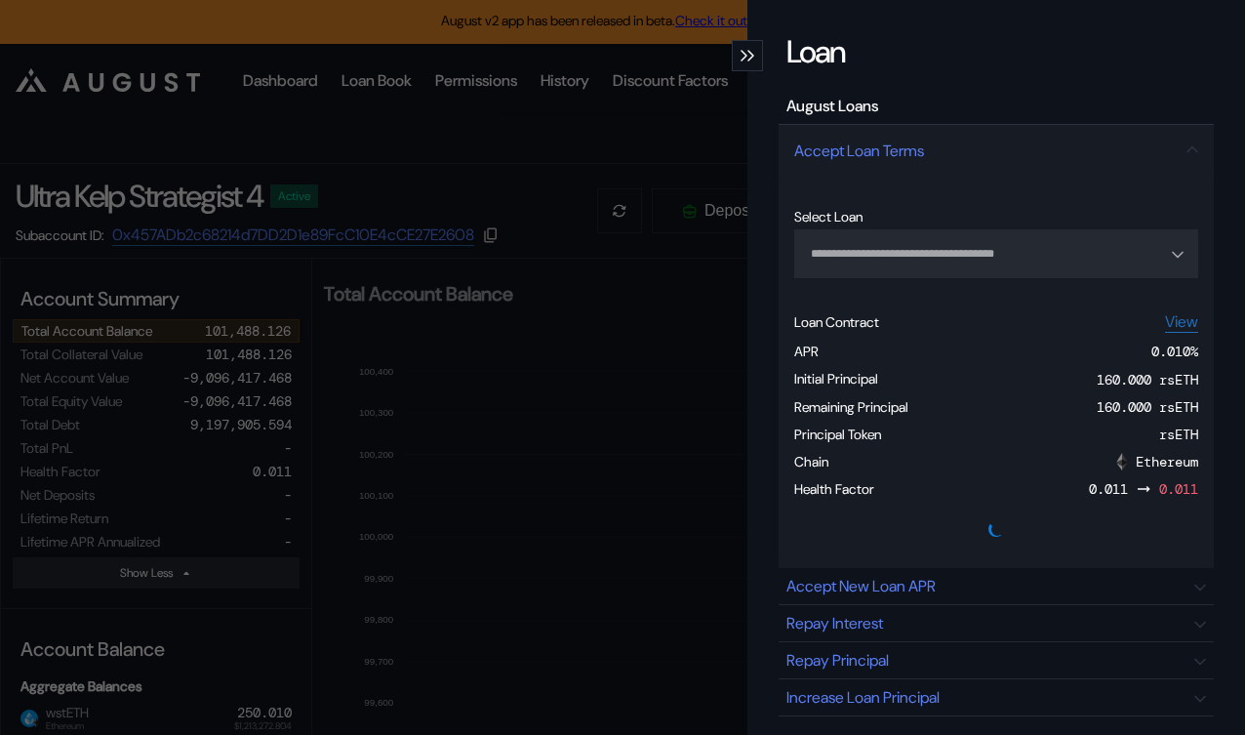
click at [744, 54] on icon "modal" at bounding box center [744, 56] width 7 height 12
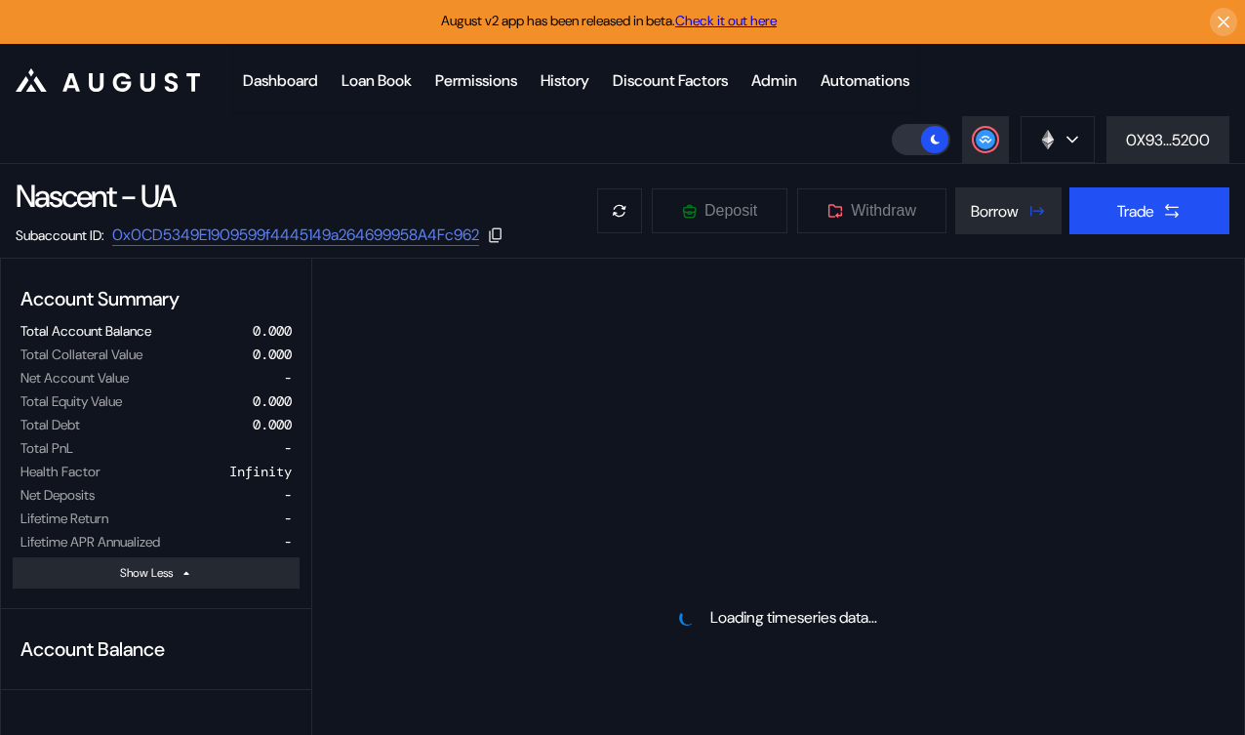
select select "*"
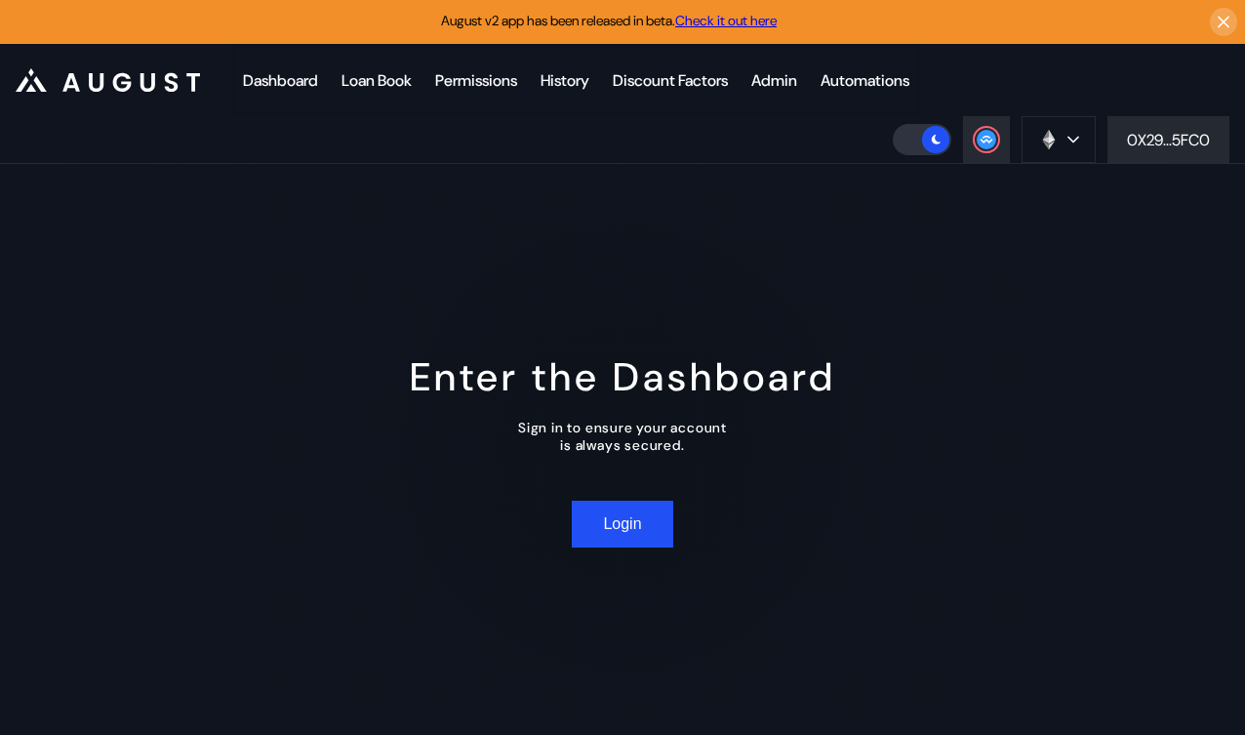
click at [991, 206] on div "Enter the Dashboard Sign in to ensure your account is always secured. Login" at bounding box center [622, 449] width 1245 height 571
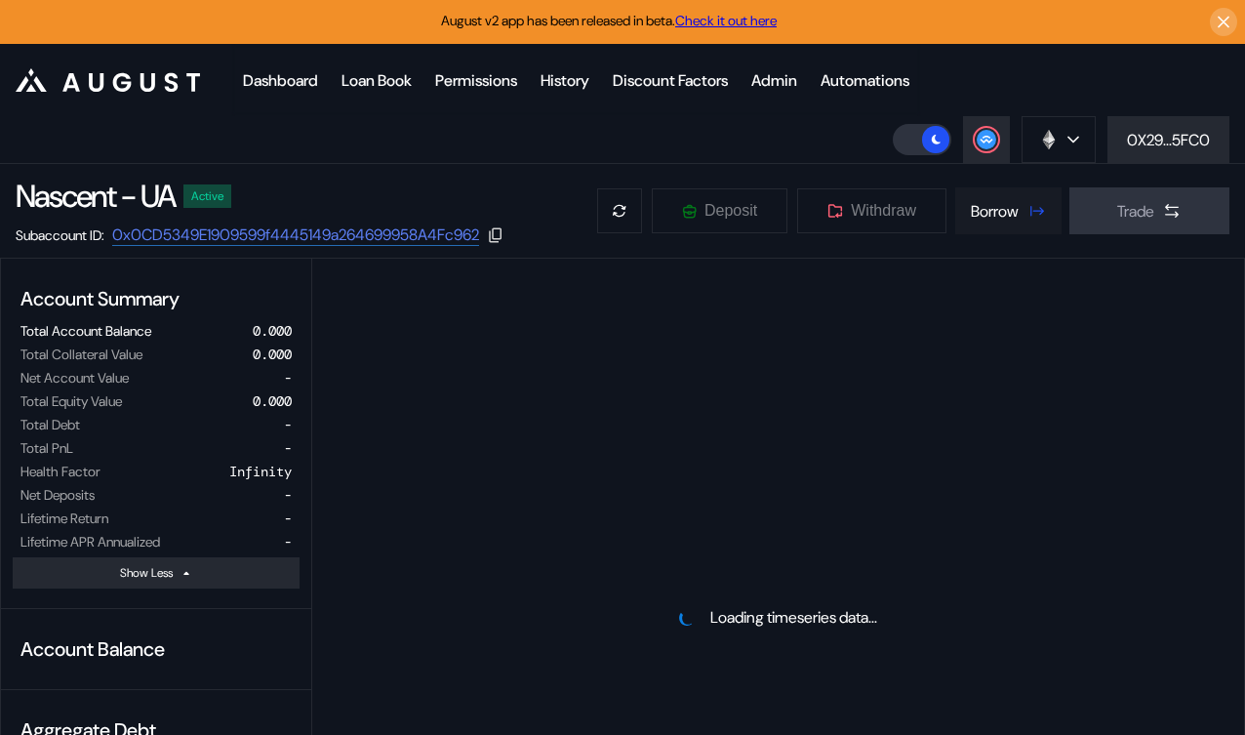
select select "*"
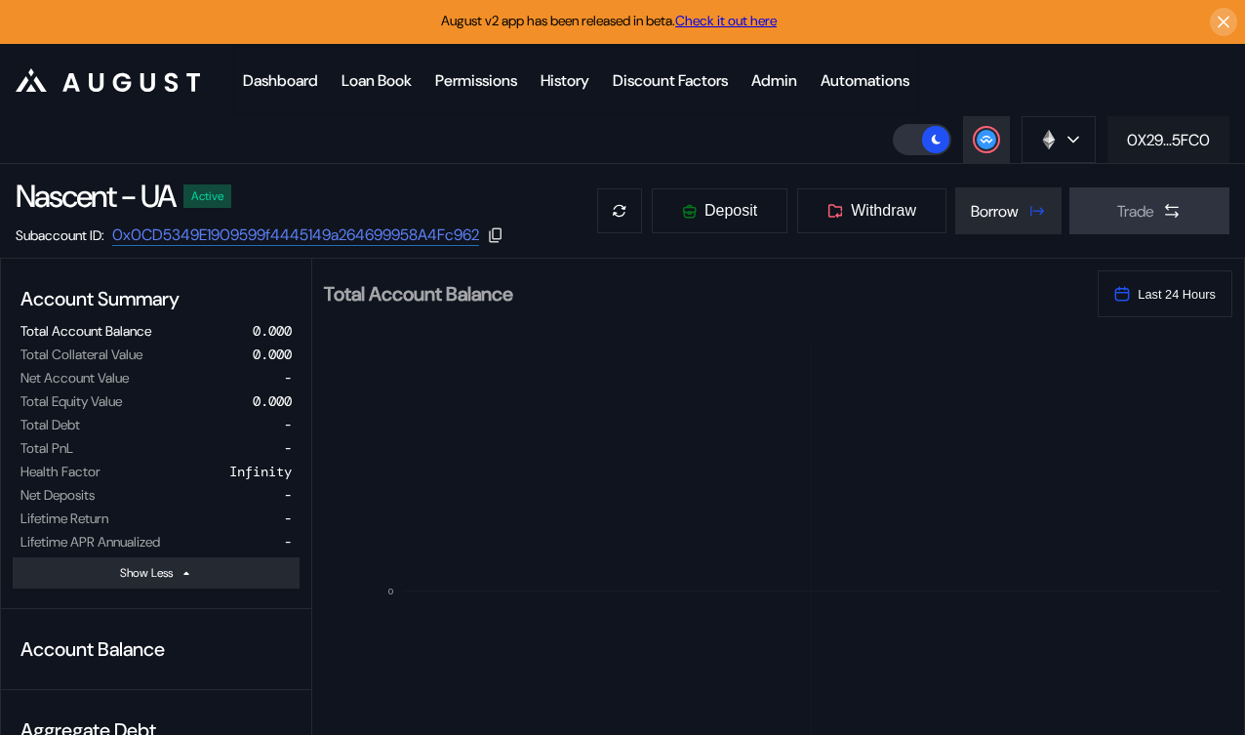
click at [1185, 137] on div "0X29...5FC0" at bounding box center [1168, 140] width 83 height 20
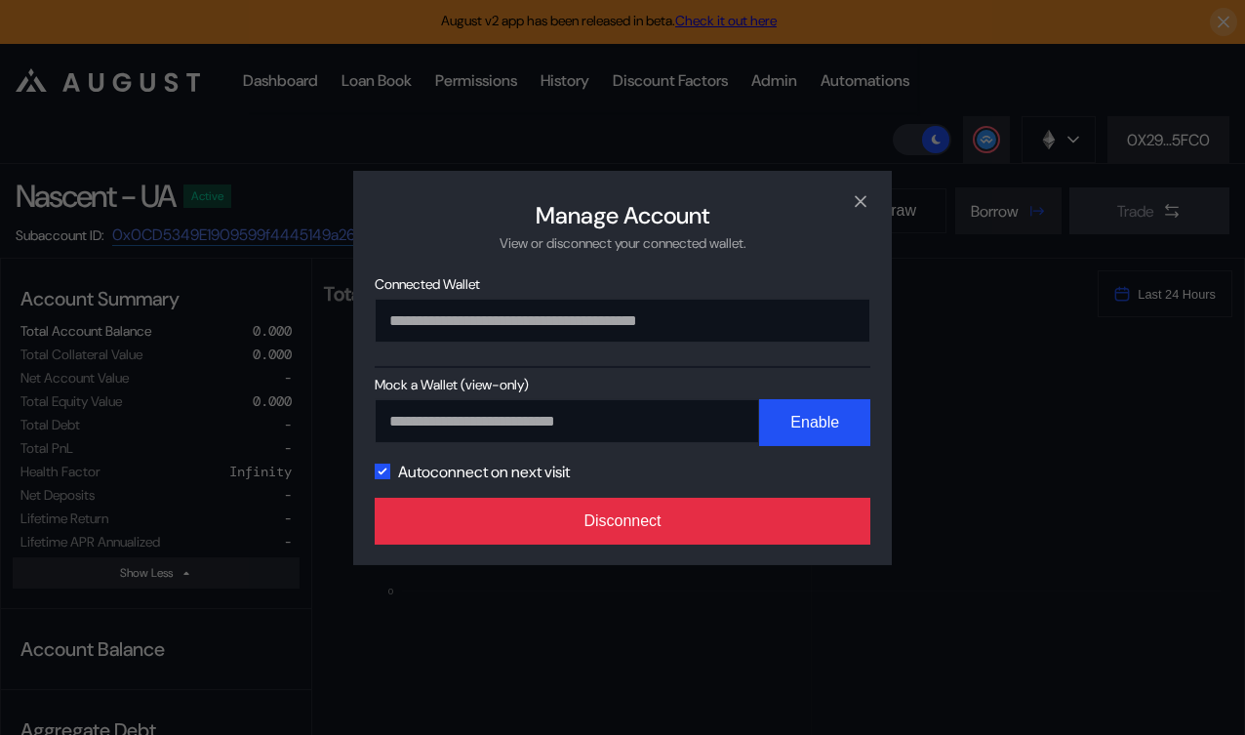
click at [745, 530] on button "Disconnect" at bounding box center [623, 521] width 496 height 47
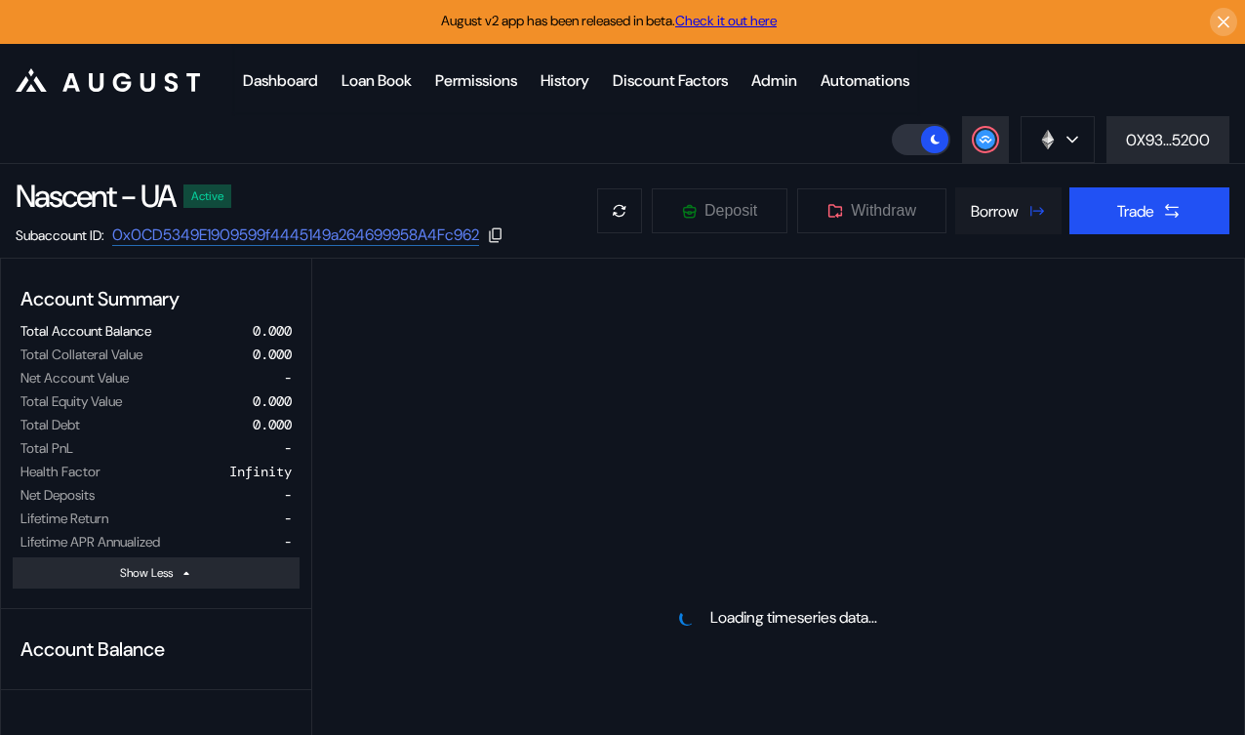
select select "*"
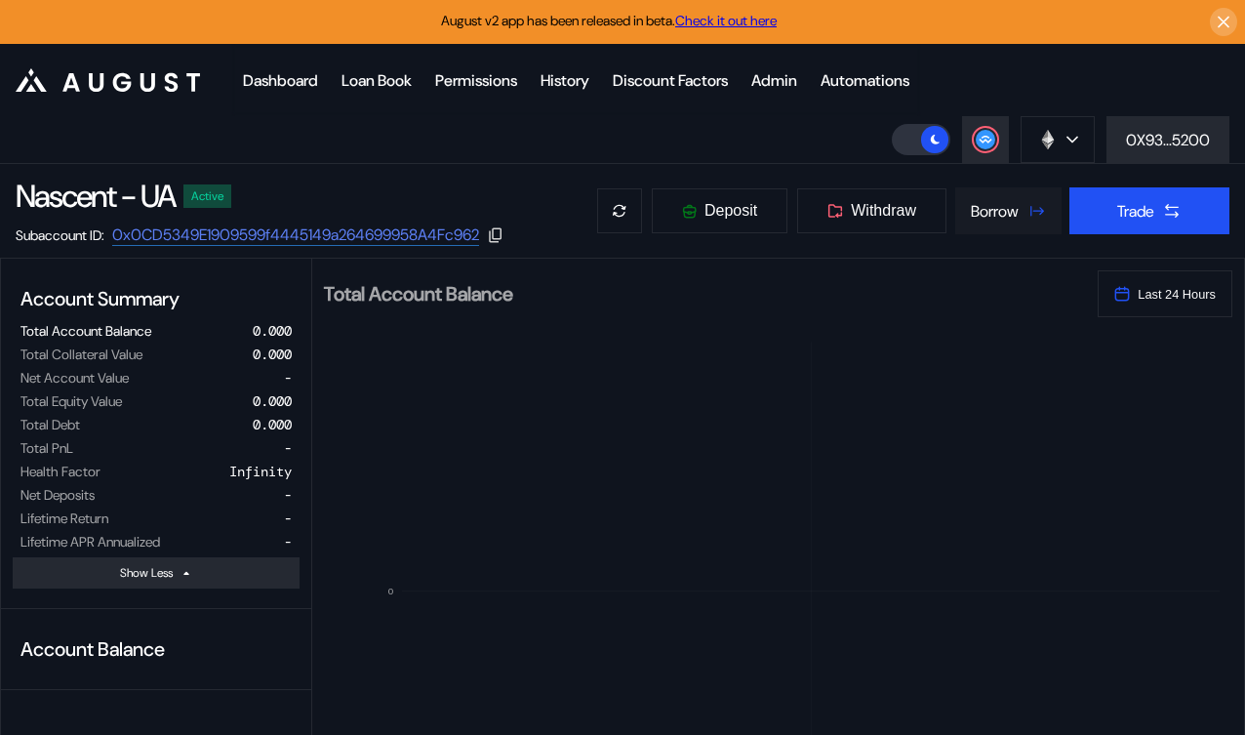
click at [999, 206] on div "Borrow" at bounding box center [995, 211] width 48 height 20
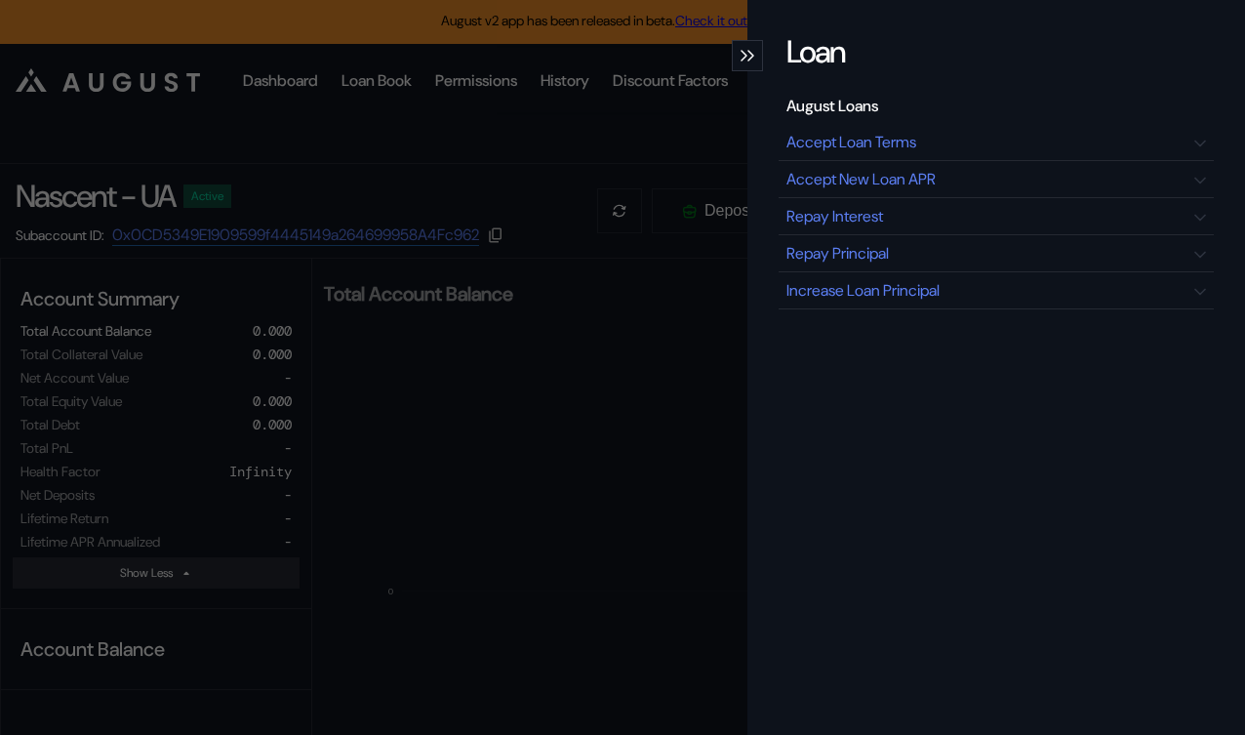
click at [648, 249] on div "Loan August Loans Accept Loan Terms Accept New Loan APR Repay Interest Repay Pr…" at bounding box center [622, 367] width 1245 height 735
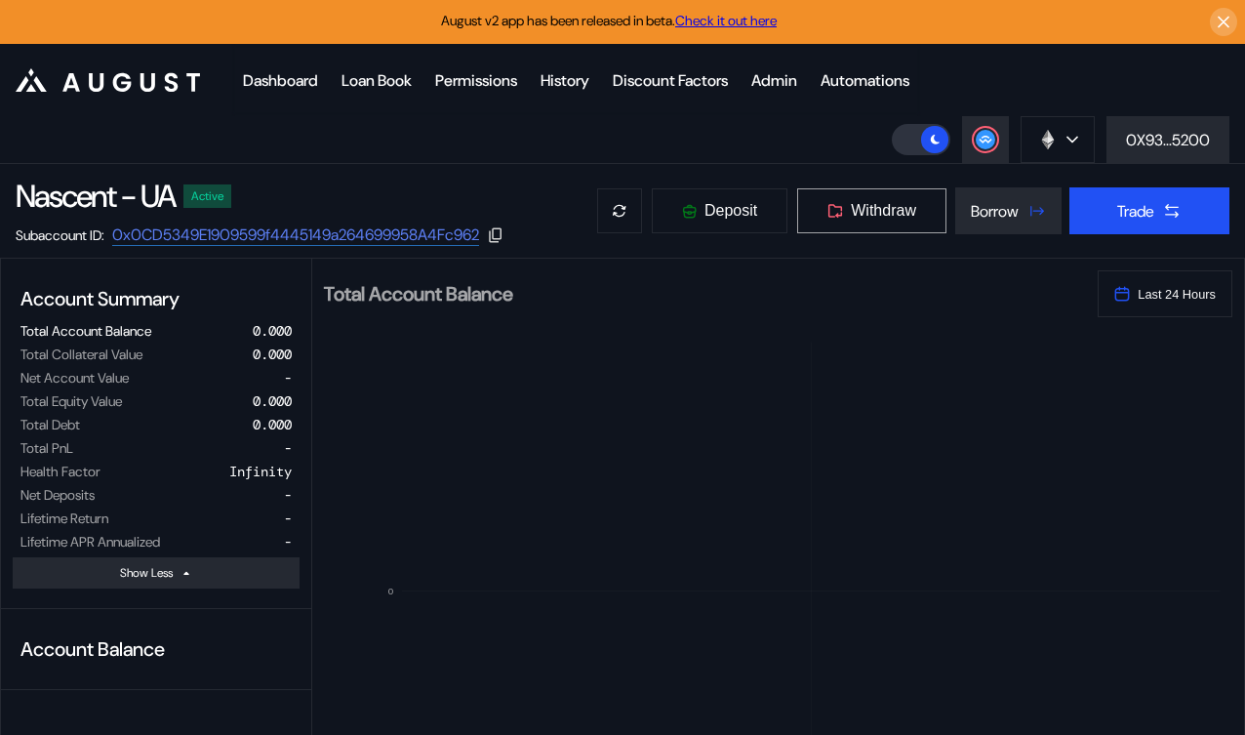
click at [858, 207] on span "Withdraw" at bounding box center [883, 211] width 65 height 18
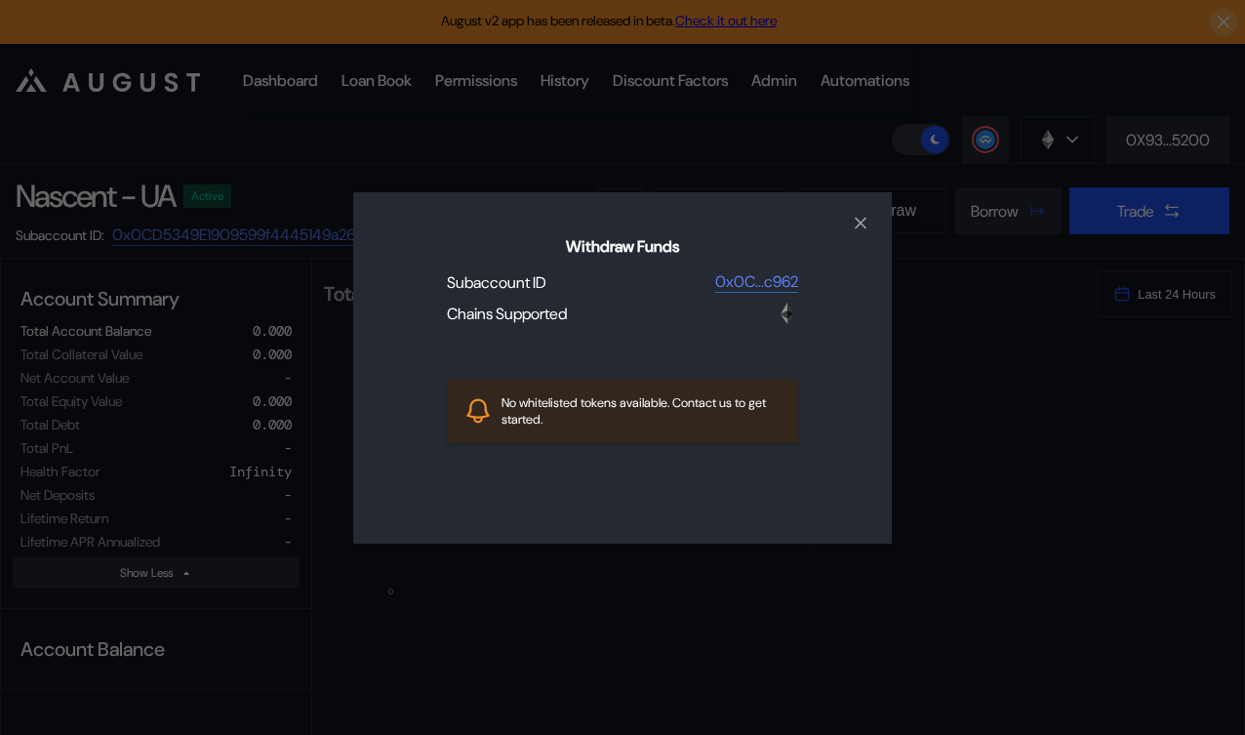
click at [915, 386] on div "Withdraw Funds Subaccount ID 0x0C...c962 Chains Supported No whitelisted tokens…" at bounding box center [622, 367] width 1245 height 735
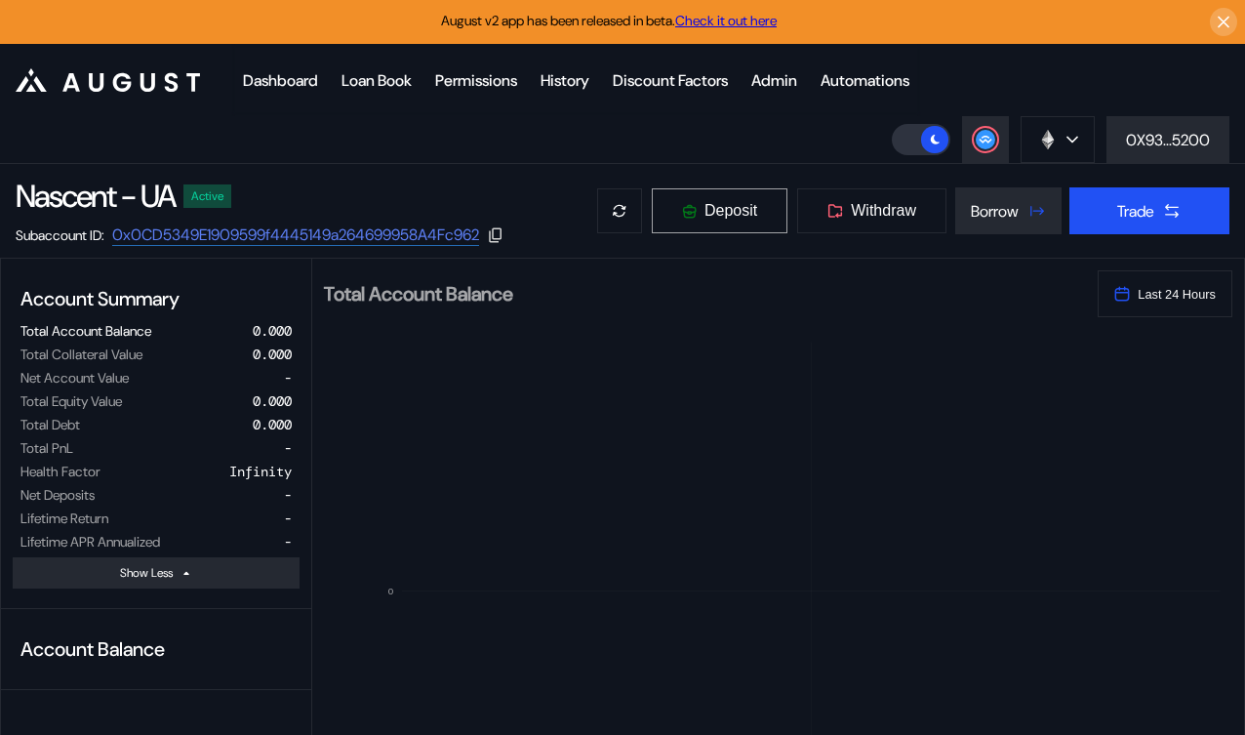
click at [726, 206] on span "Deposit" at bounding box center [731, 211] width 53 height 18
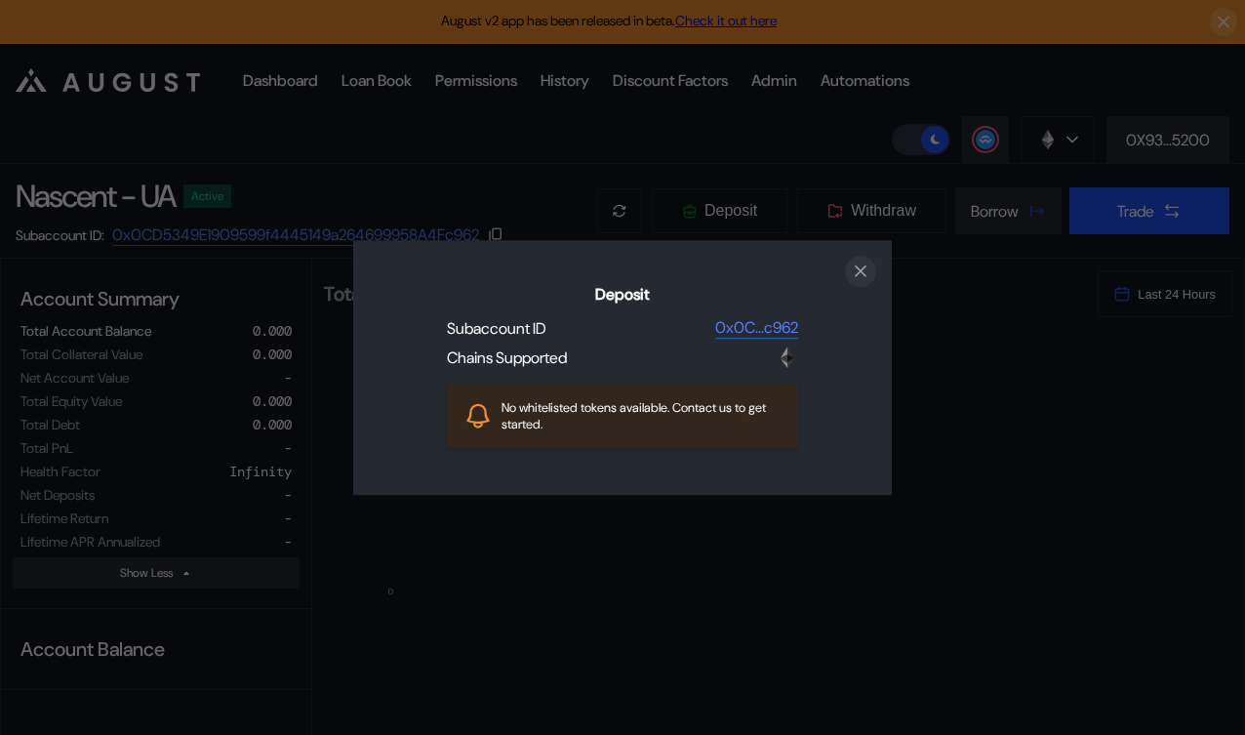
click at [868, 271] on icon "close modal" at bounding box center [861, 271] width 20 height 20
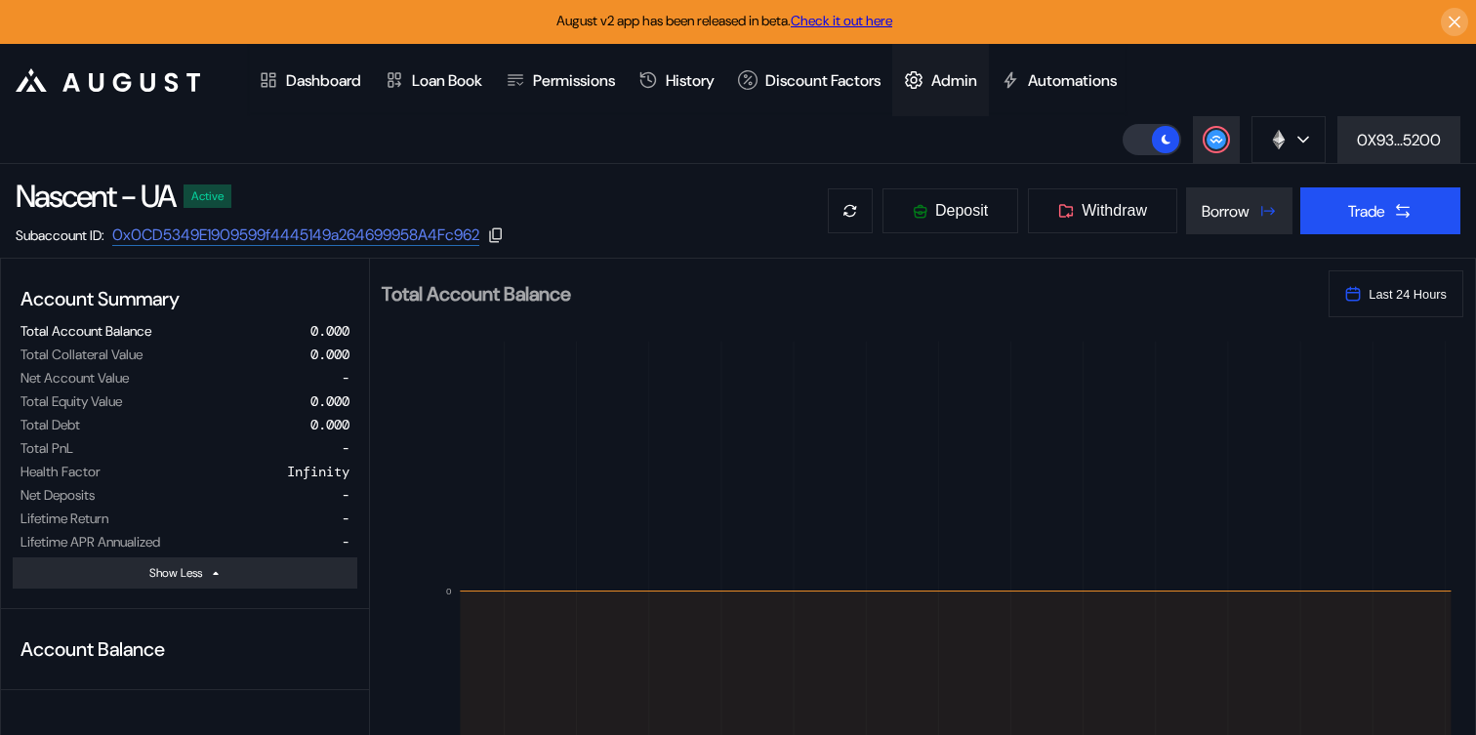
click at [972, 82] on div "Admin" at bounding box center [954, 80] width 46 height 20
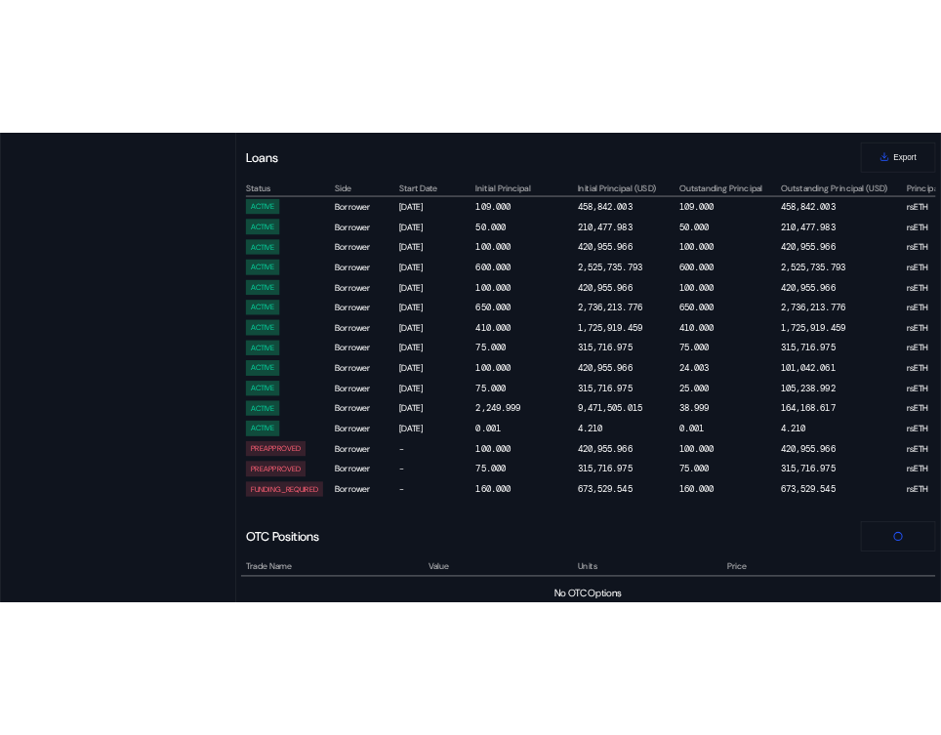
scroll to position [996, 0]
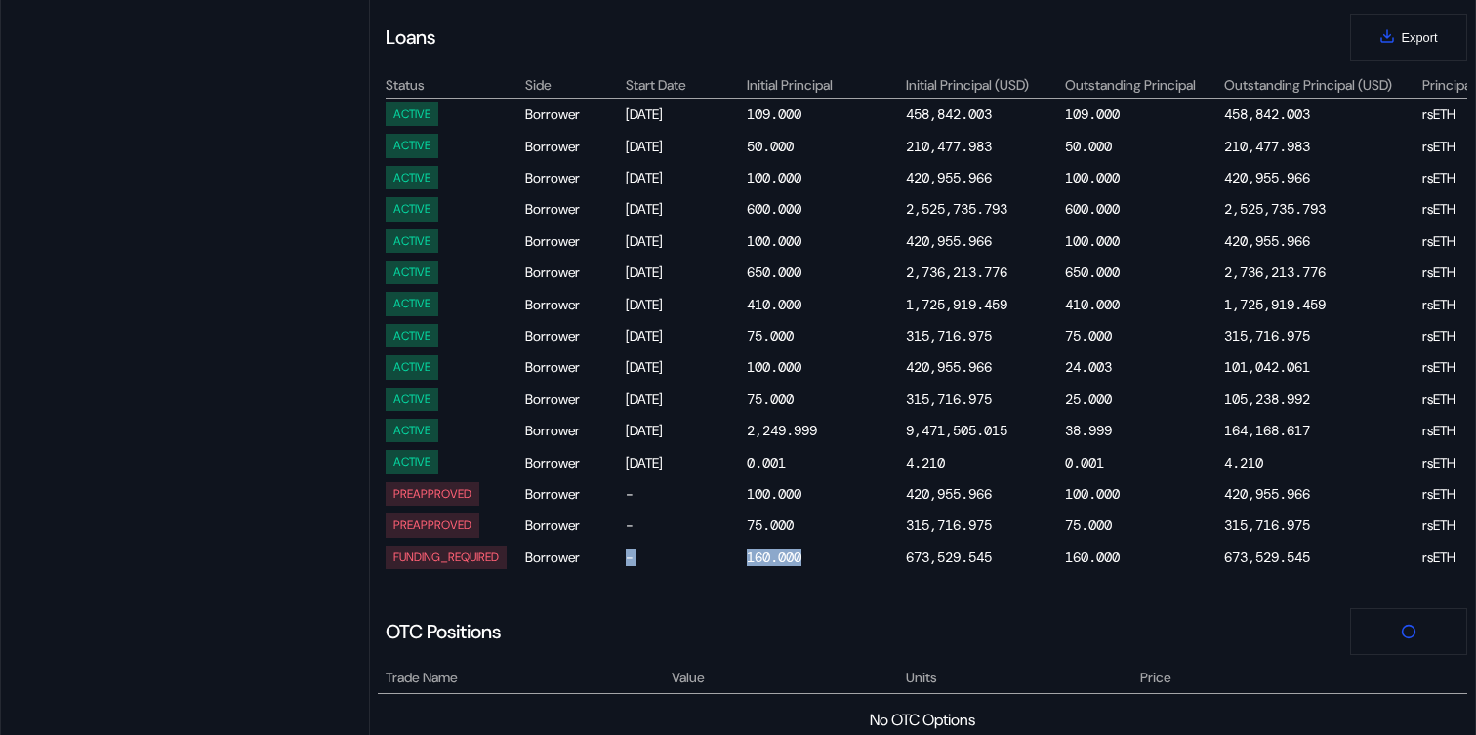
drag, startPoint x: 824, startPoint y: 548, endPoint x: 675, endPoint y: 544, distance: 148.4
click at [778, 547] on div "160.000" at bounding box center [825, 557] width 156 height 23
select select "*"
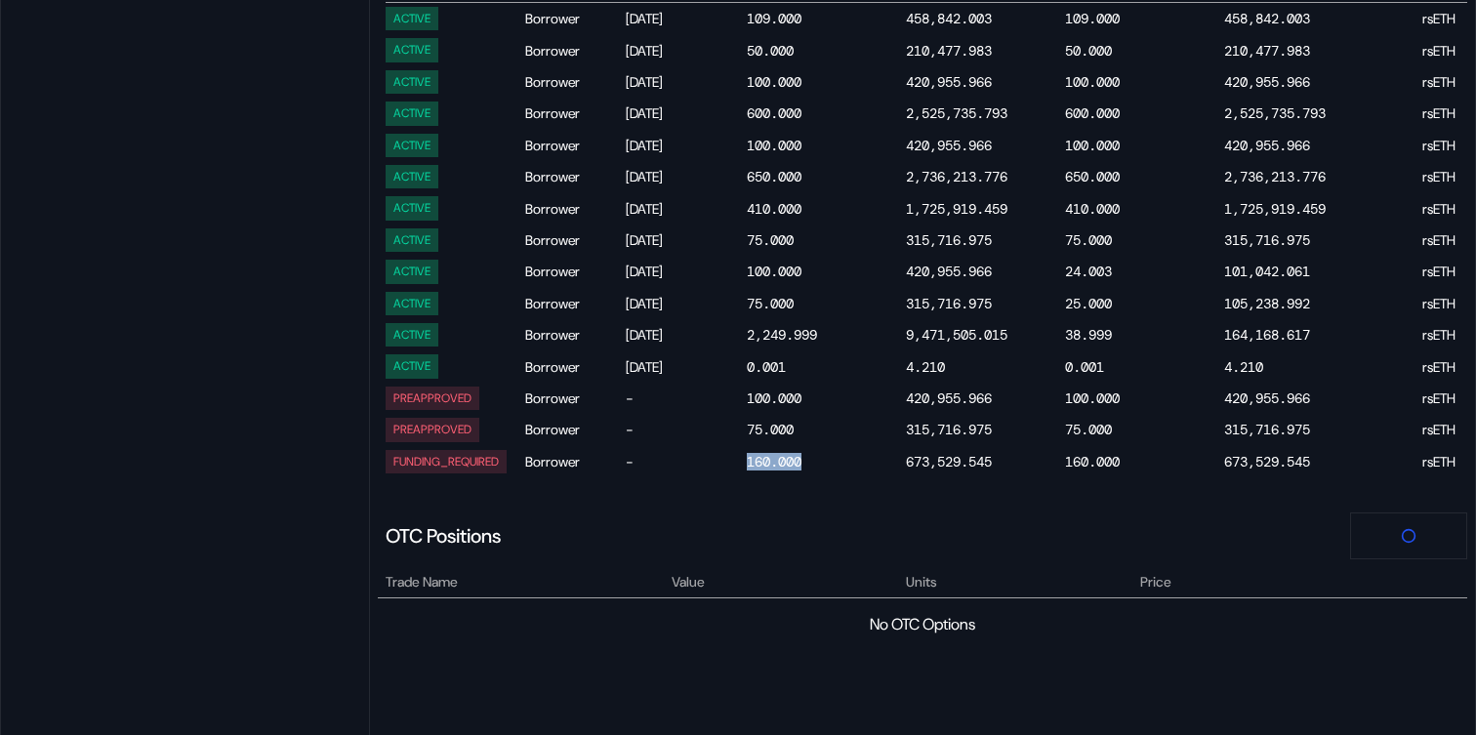
drag, startPoint x: 815, startPoint y: 457, endPoint x: 690, endPoint y: 457, distance: 124.9
click at [763, 457] on div "160.000" at bounding box center [774, 462] width 55 height 18
drag, startPoint x: 392, startPoint y: 460, endPoint x: 513, endPoint y: 462, distance: 121.0
click at [514, 462] on div "FUNDING_REQUIRED" at bounding box center [453, 461] width 137 height 23
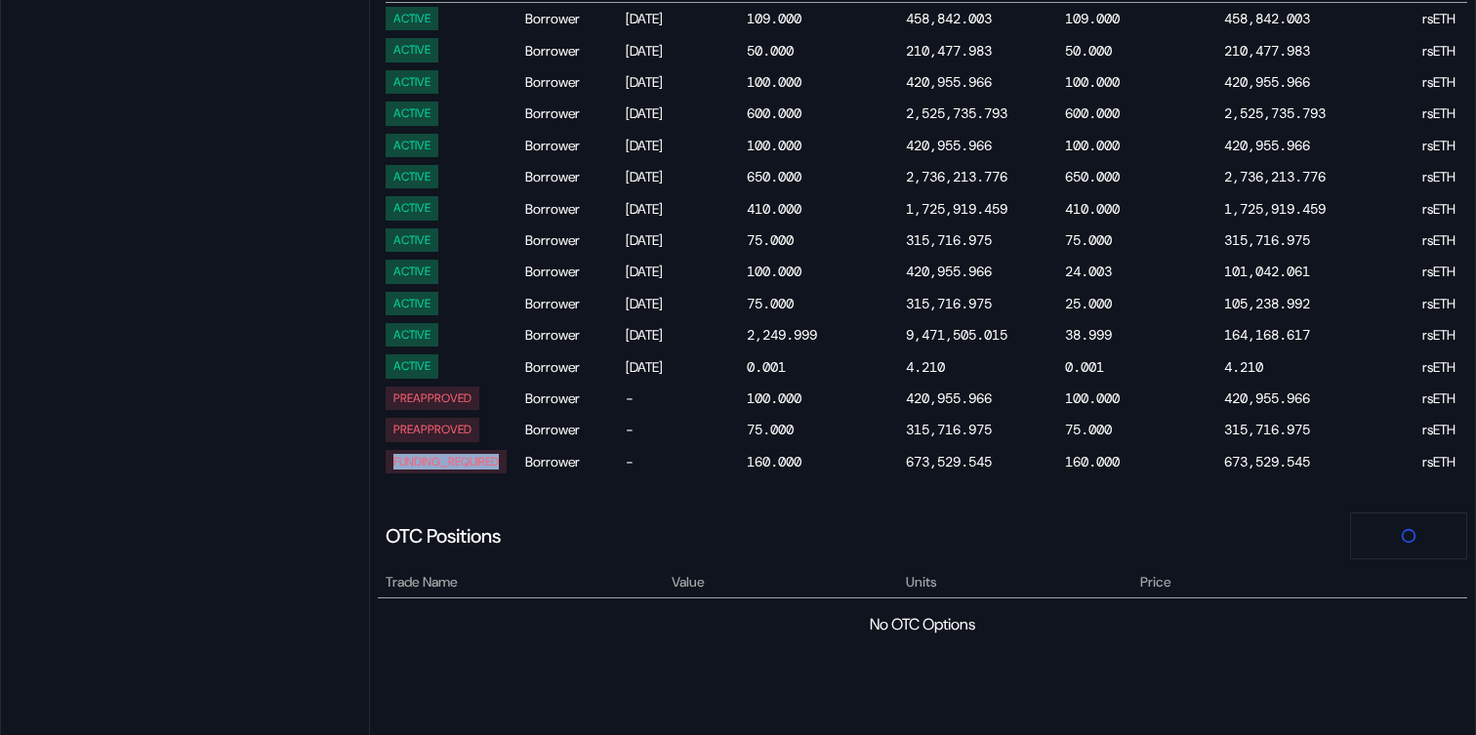
click at [476, 462] on div "FUNDING_REQUIRED" at bounding box center [445, 462] width 105 height 14
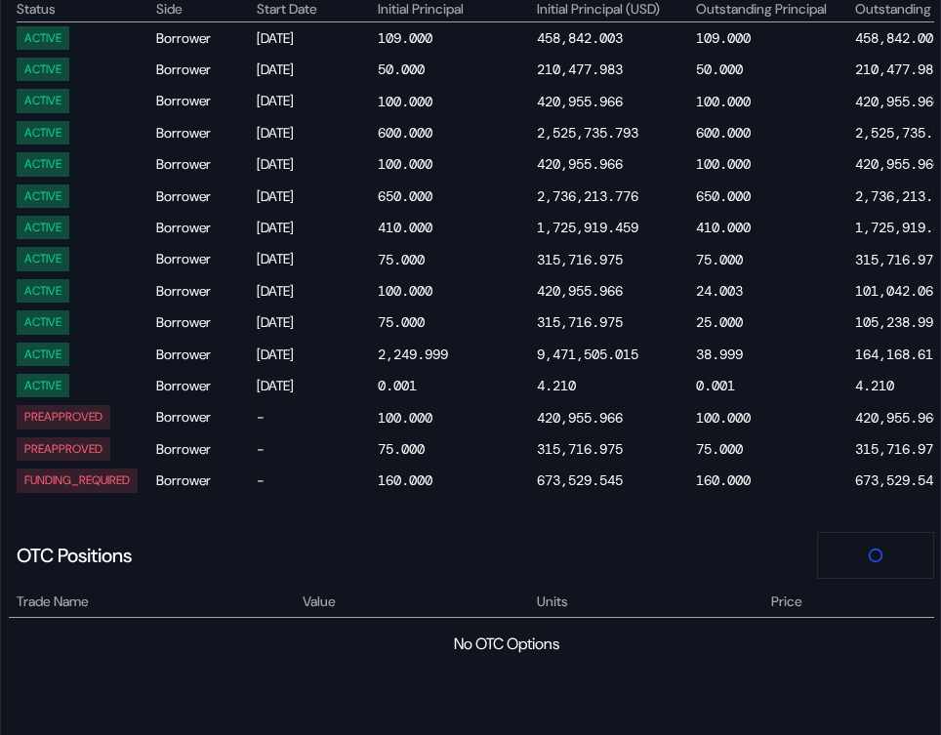
scroll to position [1561, 0]
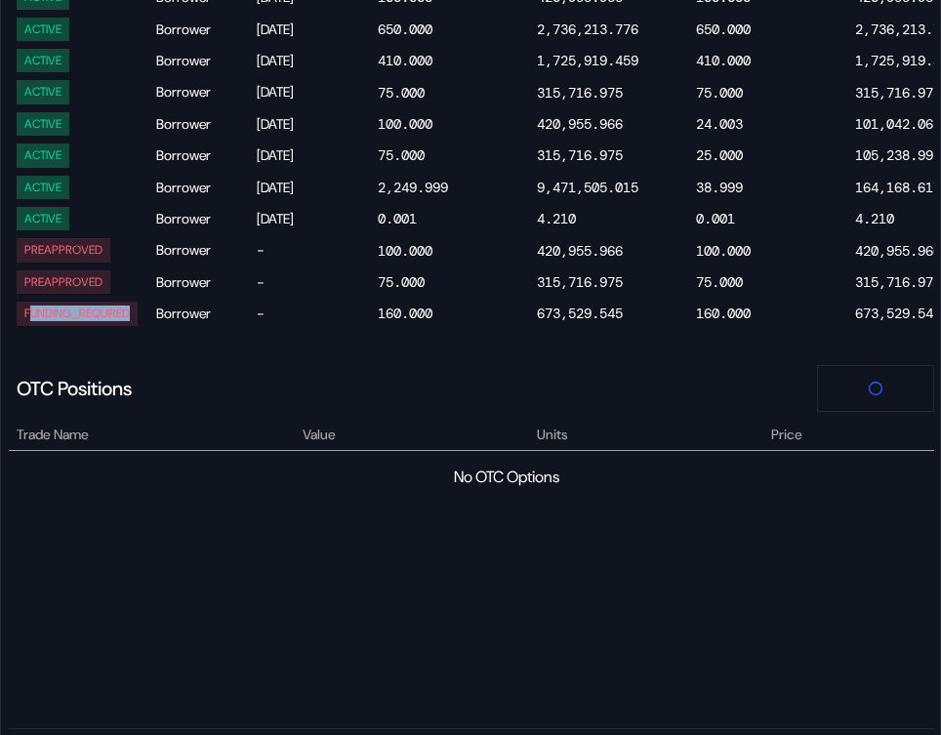
drag, startPoint x: 29, startPoint y: 309, endPoint x: 152, endPoint y: 309, distance: 123.0
click at [152, 309] on div "FUNDING_REQUIRED" at bounding box center [85, 313] width 137 height 23
drag, startPoint x: 85, startPoint y: 220, endPoint x: 12, endPoint y: 220, distance: 73.2
click at [12, 220] on div "ACTIVE Borrower Oct 14, 2025 109.000 458,842.003 109.000 458,842.003 rsETH 0.01…" at bounding box center [471, 93] width 925 height 474
click at [130, 219] on div "ACTIVE" at bounding box center [85, 218] width 137 height 23
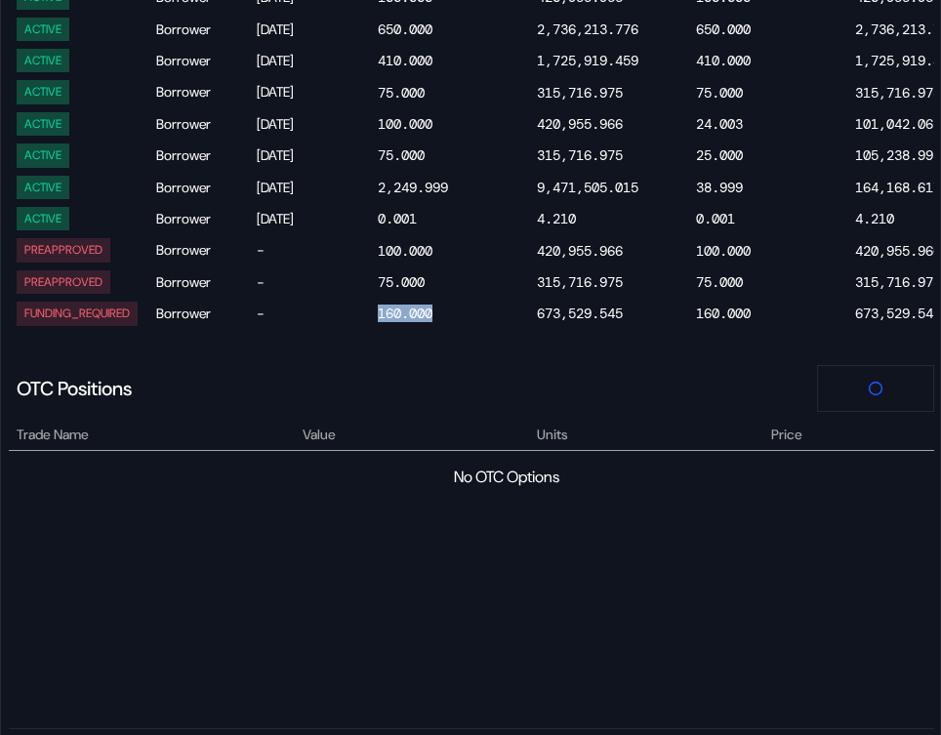
drag, startPoint x: 452, startPoint y: 321, endPoint x: 351, endPoint y: 321, distance: 100.5
drag, startPoint x: 128, startPoint y: 274, endPoint x: 19, endPoint y: 273, distance: 109.3
click at [19, 273] on div "PREAPPROVED" at bounding box center [85, 281] width 137 height 23
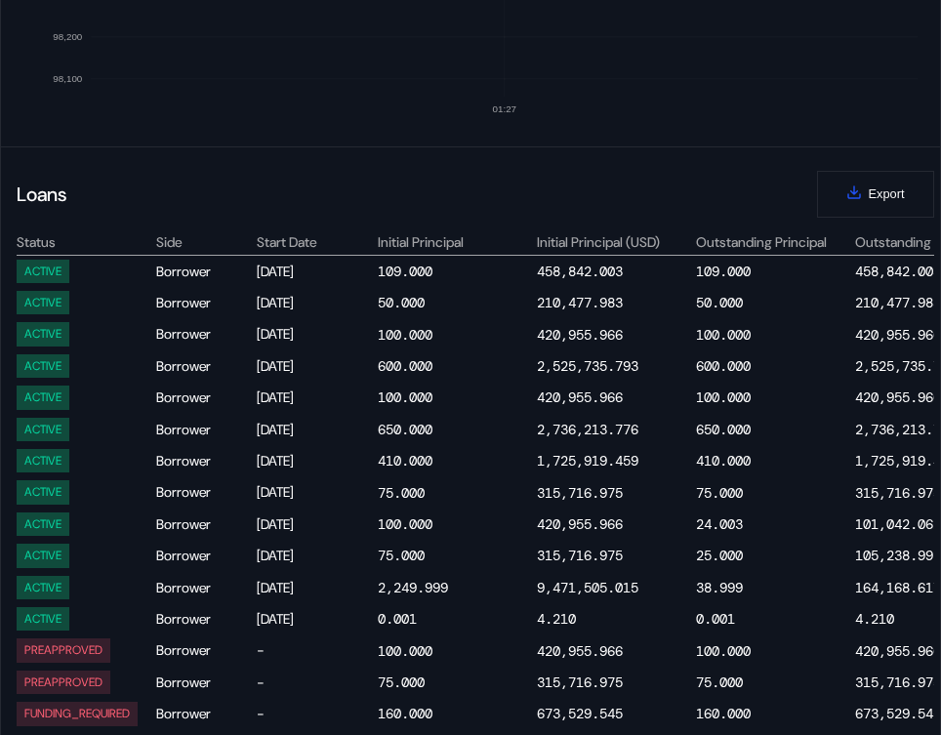
scroll to position [1578, 0]
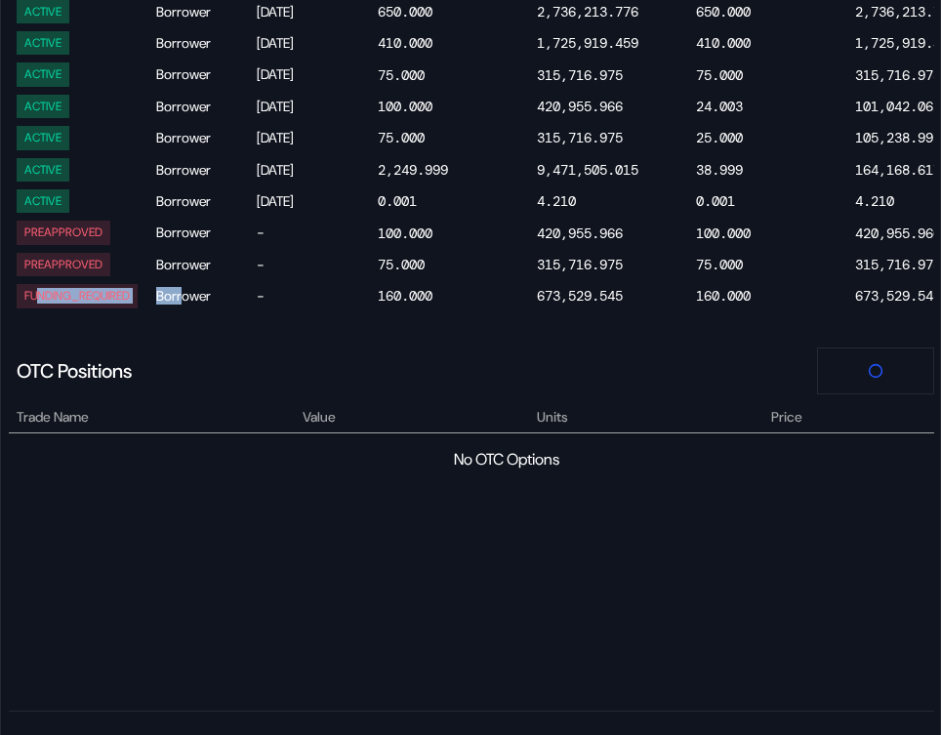
drag, startPoint x: 42, startPoint y: 298, endPoint x: 185, endPoint y: 298, distance: 143.5
click at [183, 298] on div "Borrower" at bounding box center [205, 295] width 98 height 23
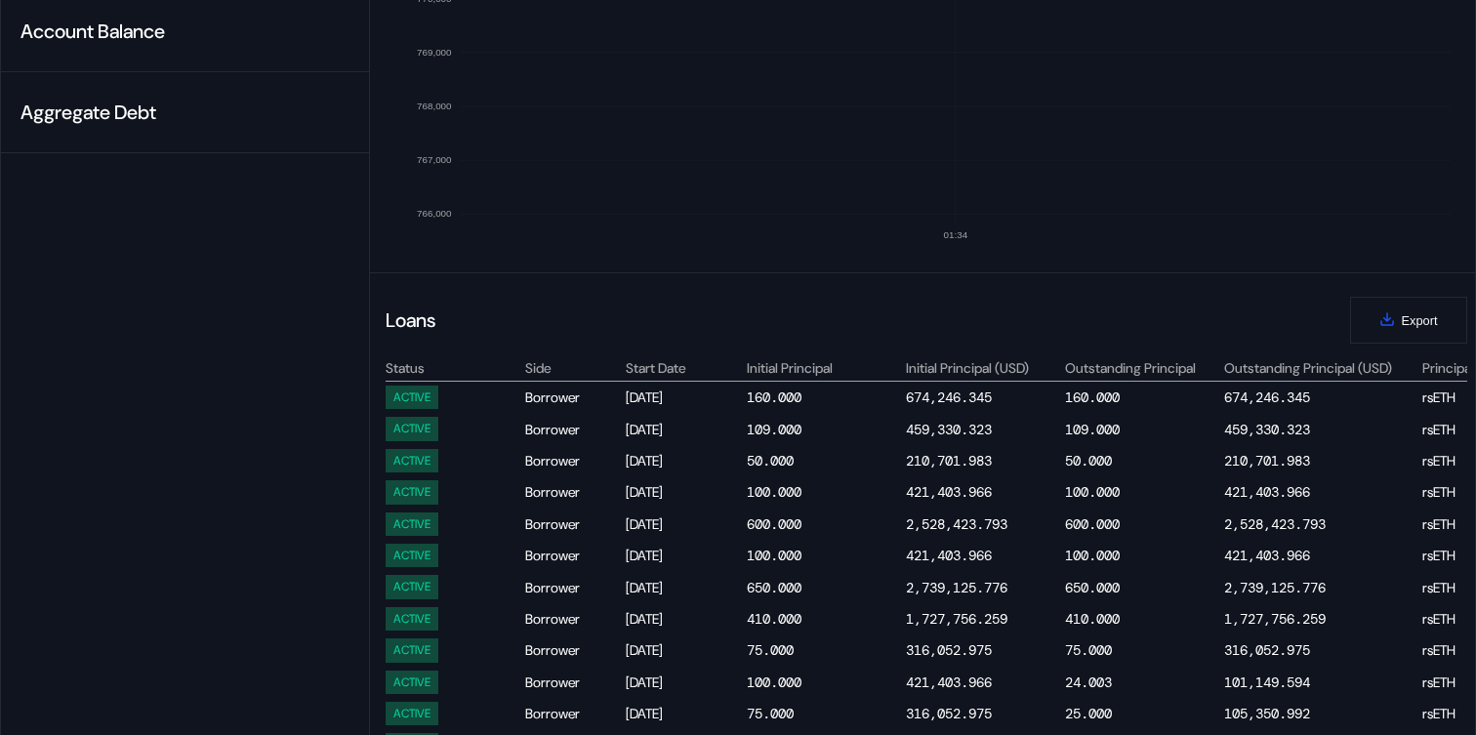
scroll to position [0, 0]
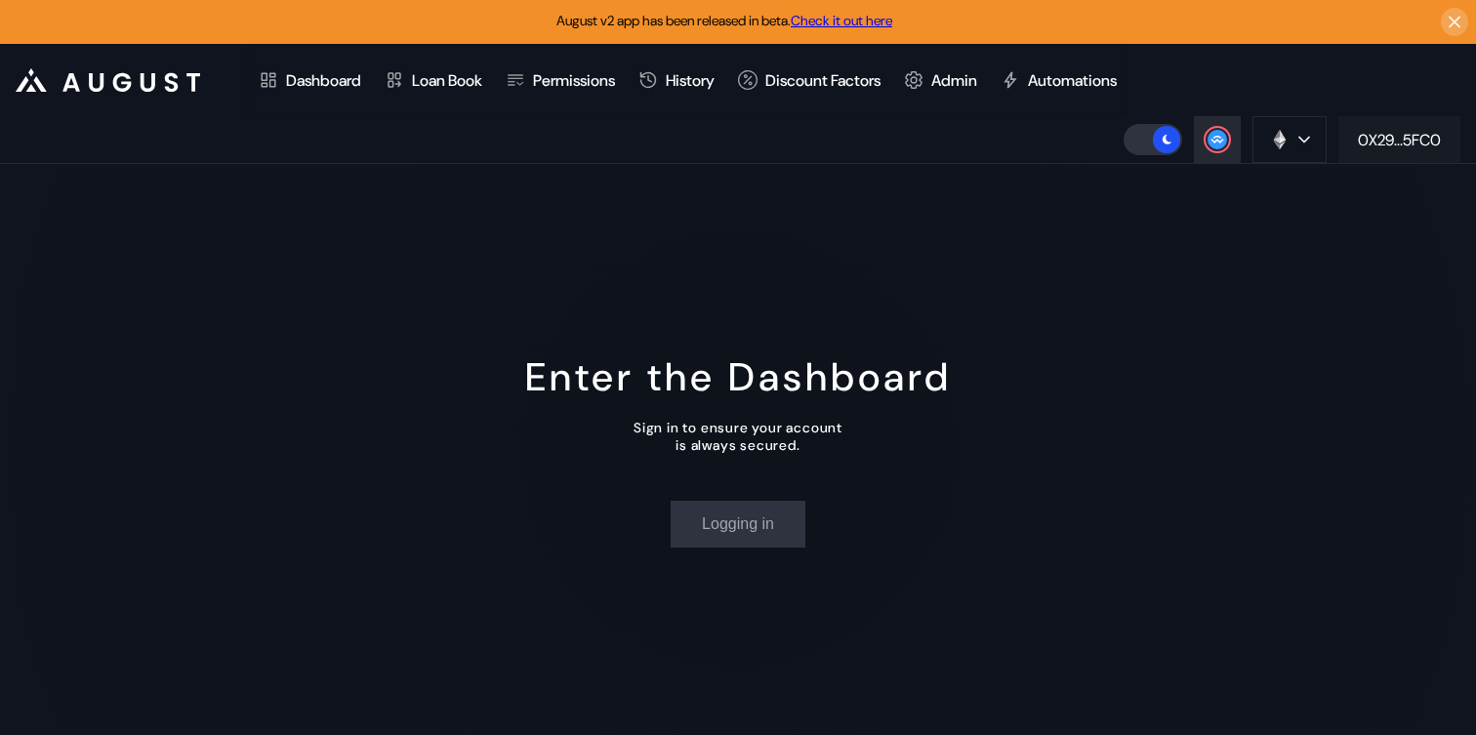
click at [1408, 143] on div "0X29...5FC0" at bounding box center [1399, 140] width 83 height 20
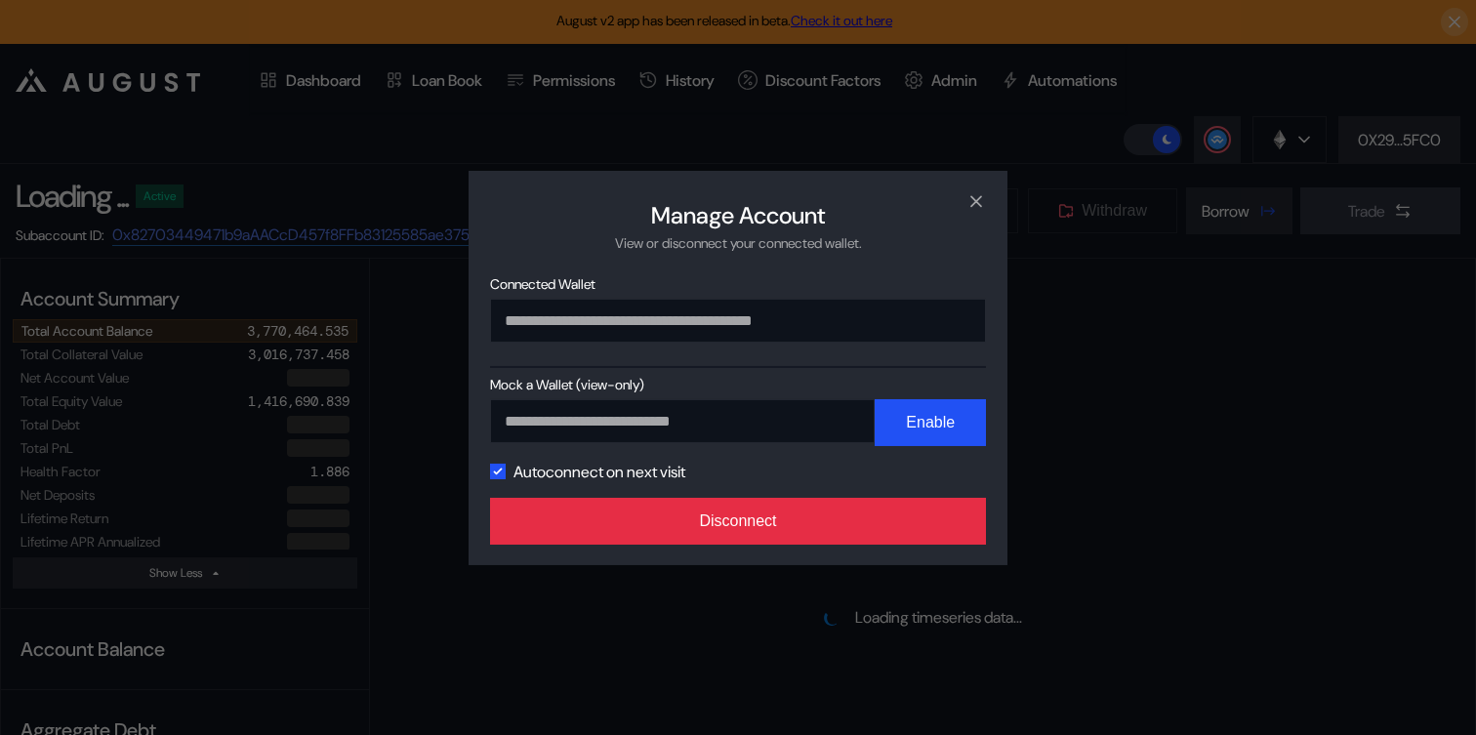
select select "*"
click at [840, 524] on button "Disconnect" at bounding box center [738, 521] width 496 height 47
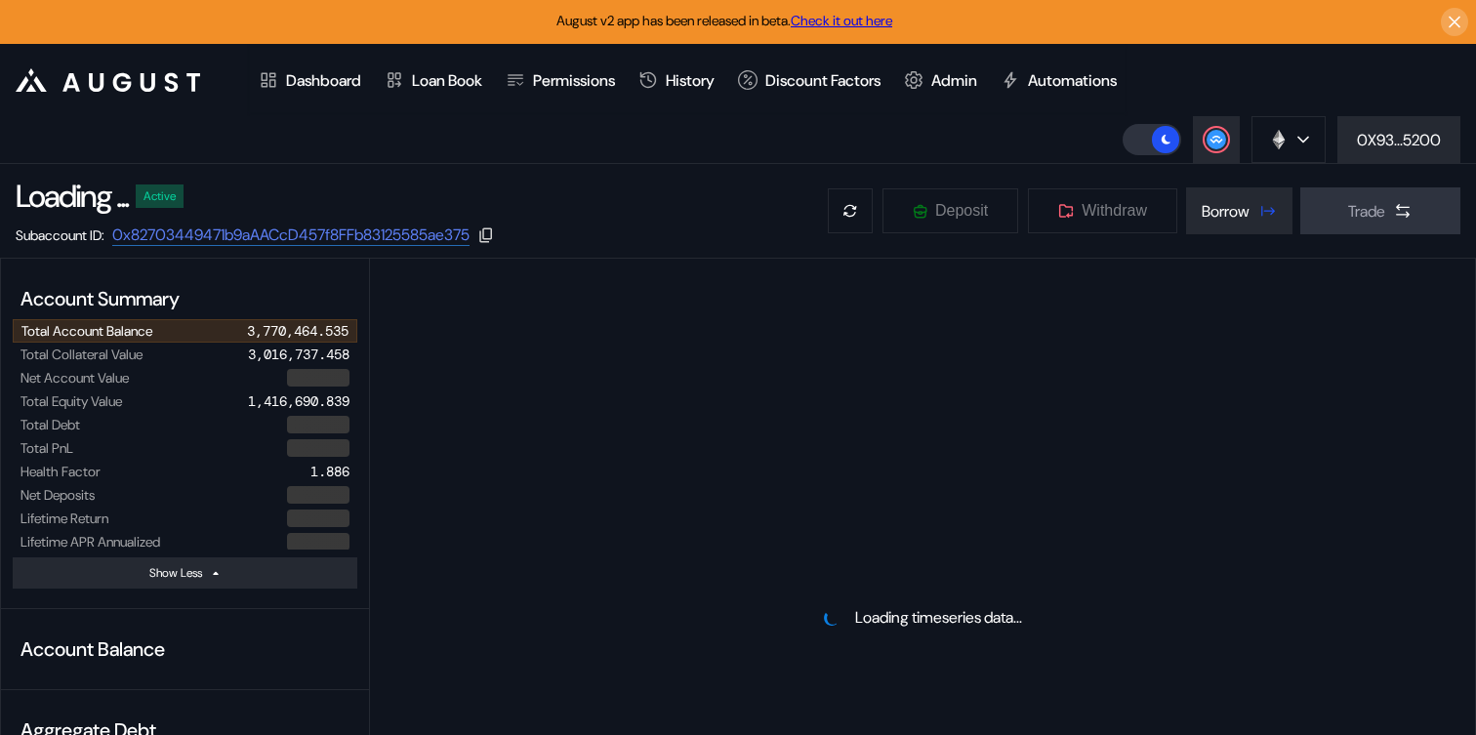
select select "*"
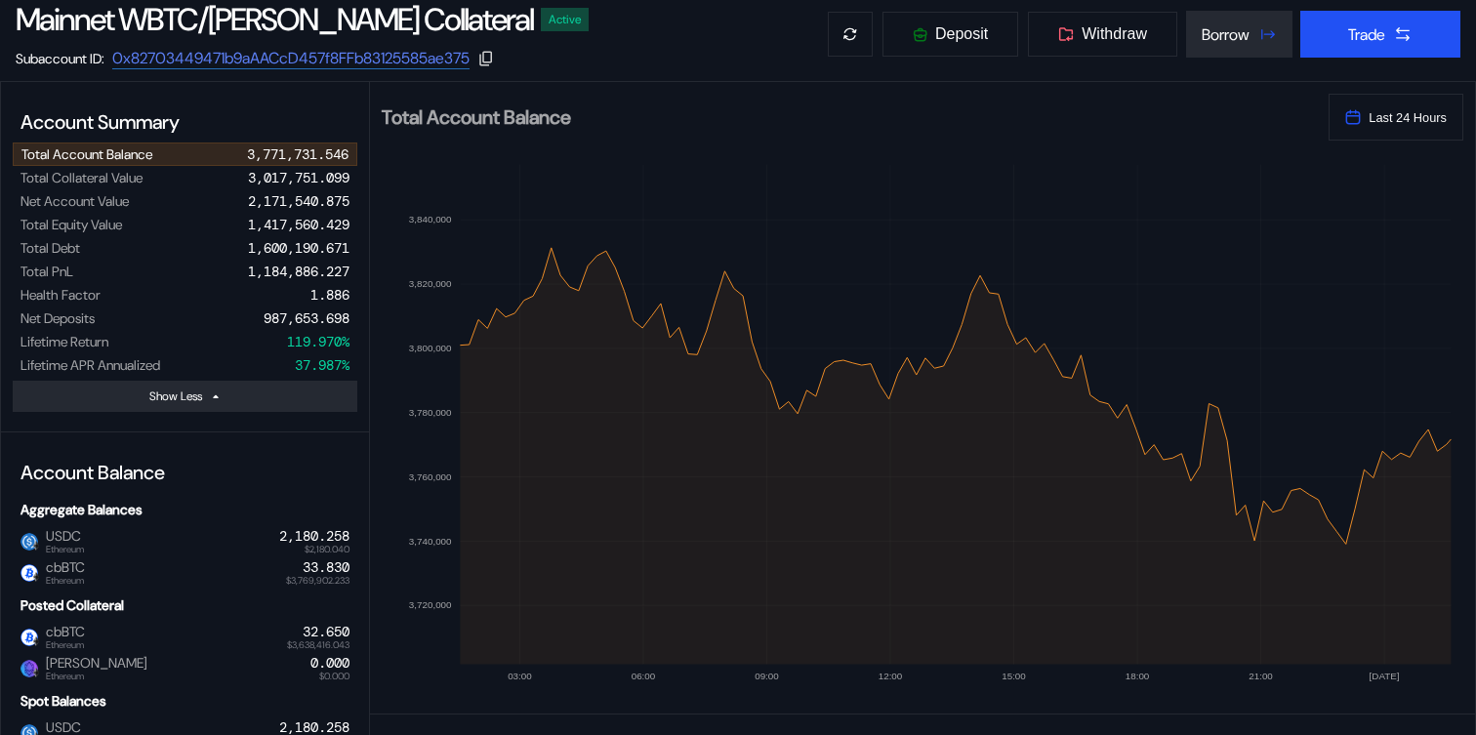
scroll to position [128, 0]
